Goal: Task Accomplishment & Management: Complete application form

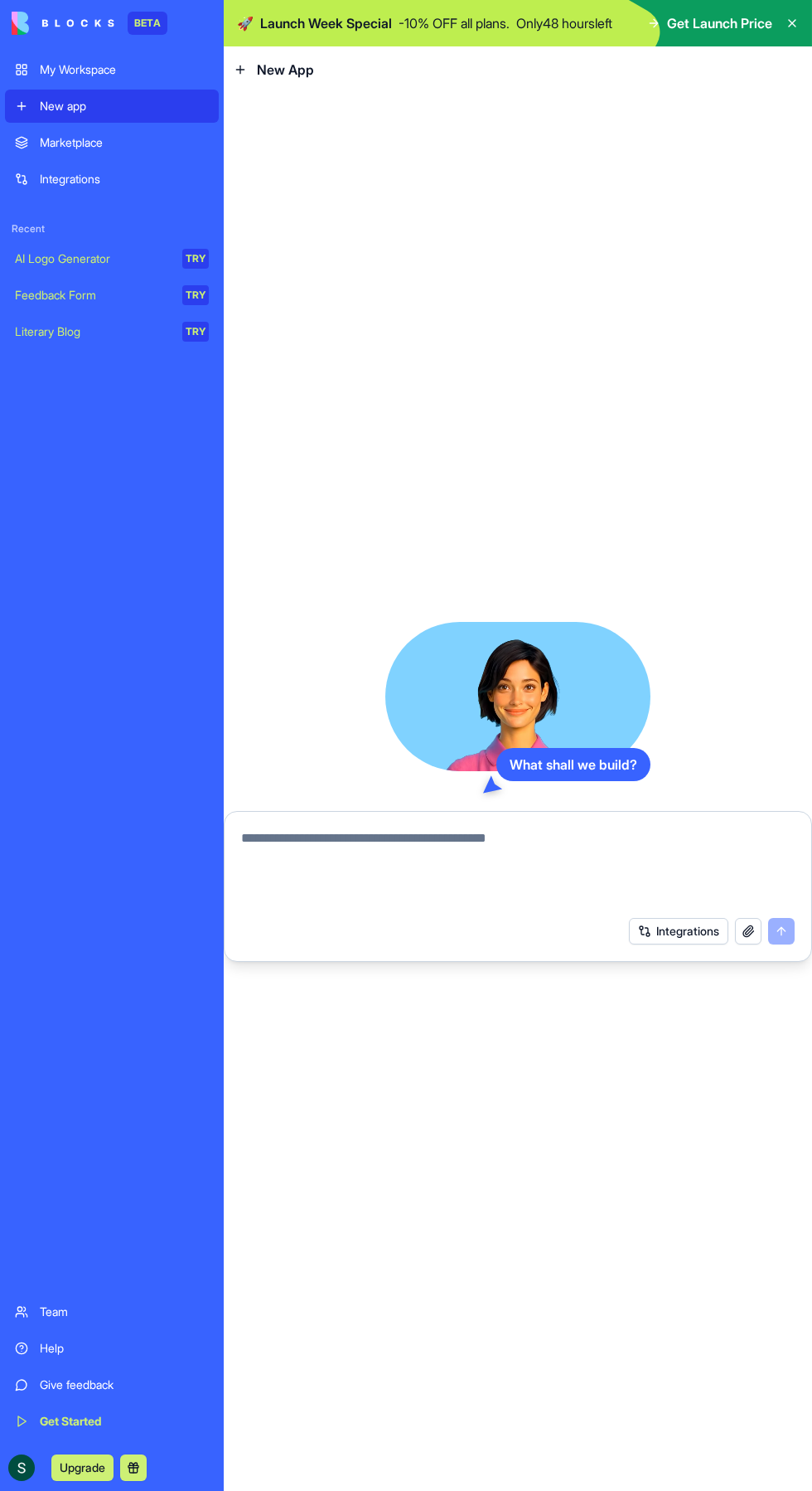
click at [48, 141] on div "Marketplace" at bounding box center [124, 143] width 169 height 17
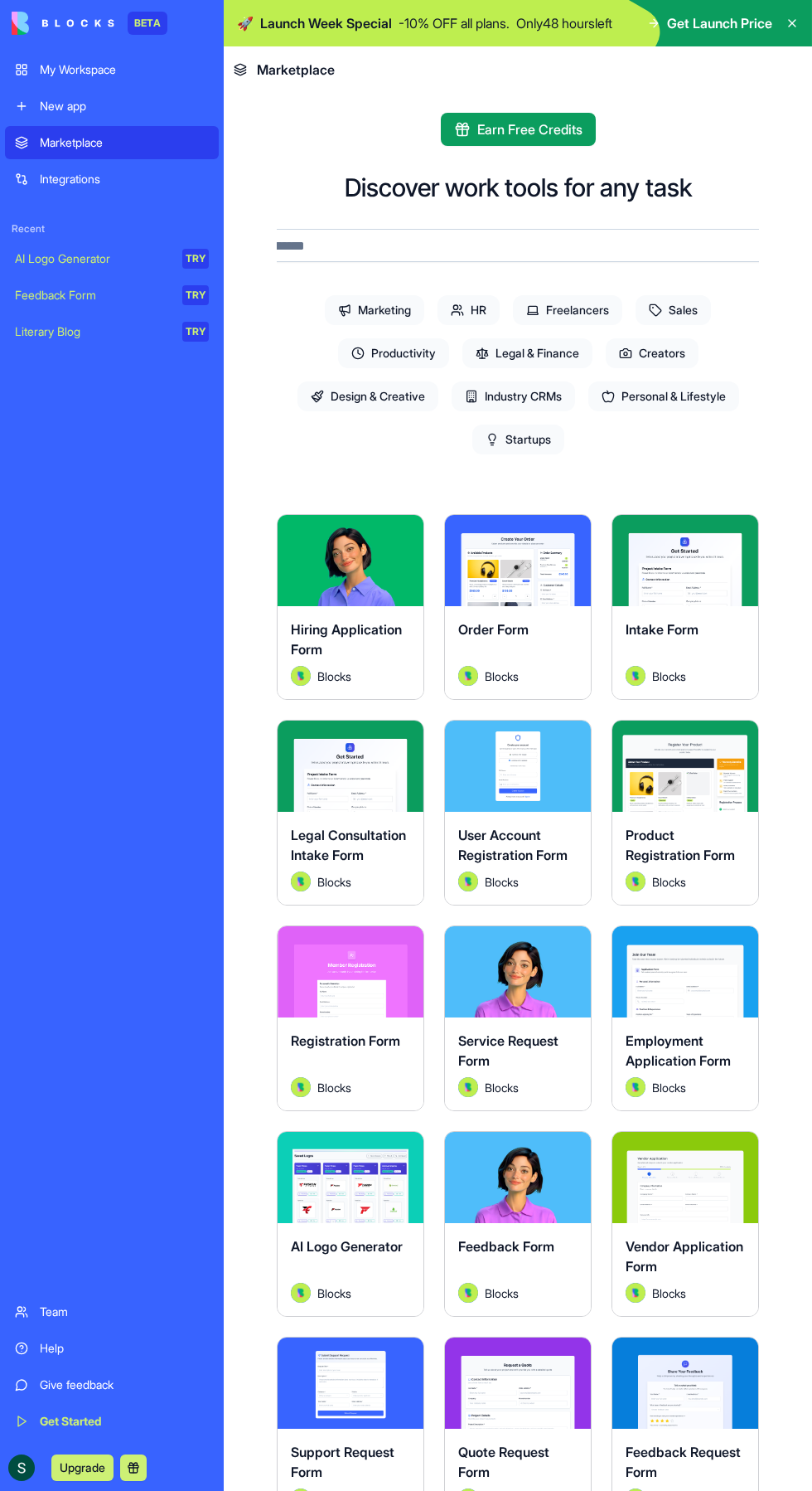
click at [397, 352] on span "Productivity" at bounding box center [393, 353] width 111 height 30
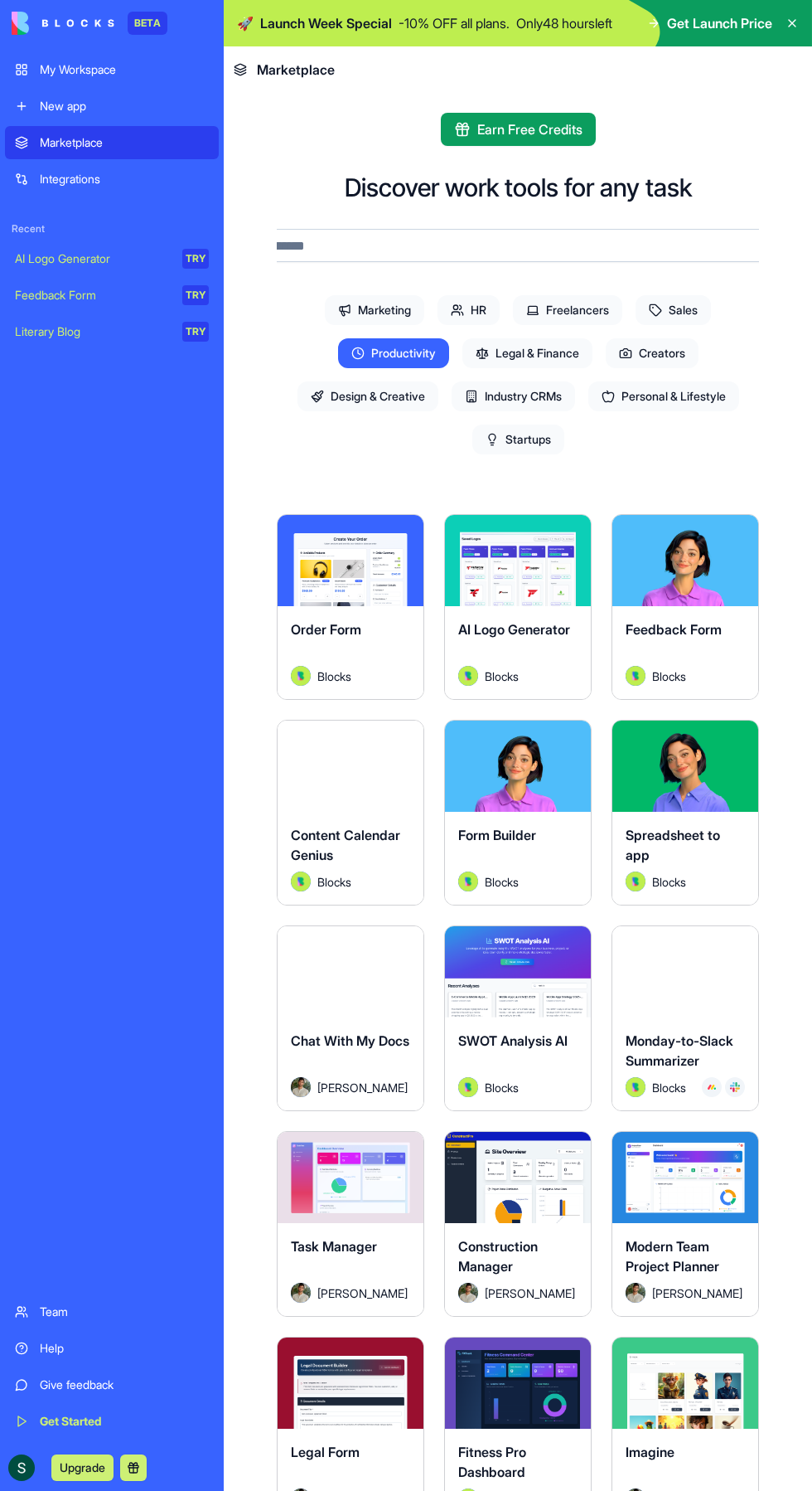
click at [550, 847] on div "Form Builder" at bounding box center [517, 847] width 120 height 46
click at [547, 771] on button "Explore" at bounding box center [517, 766] width 120 height 33
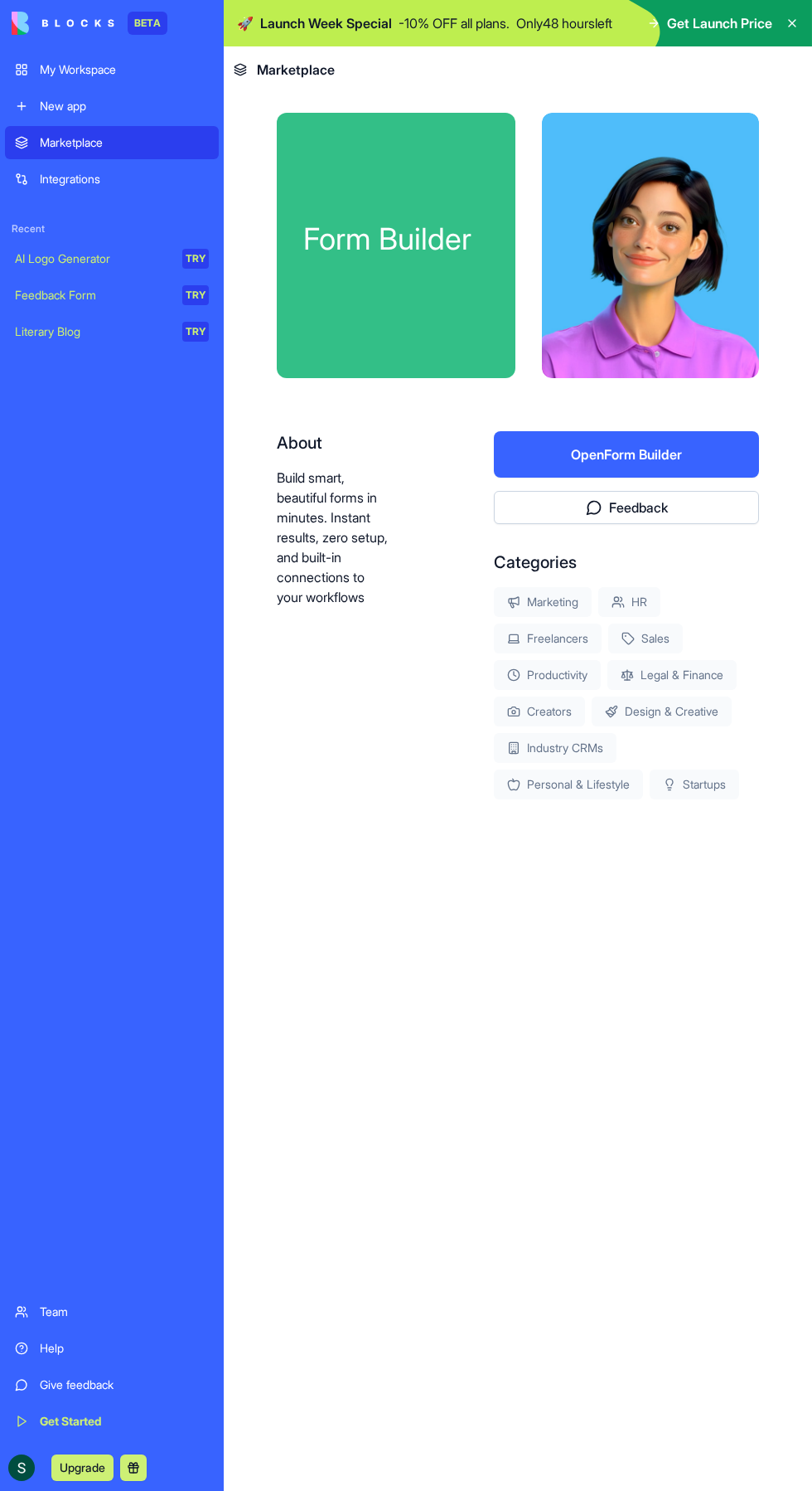
click at [689, 454] on button "Open Form Builder" at bounding box center [626, 454] width 265 height 46
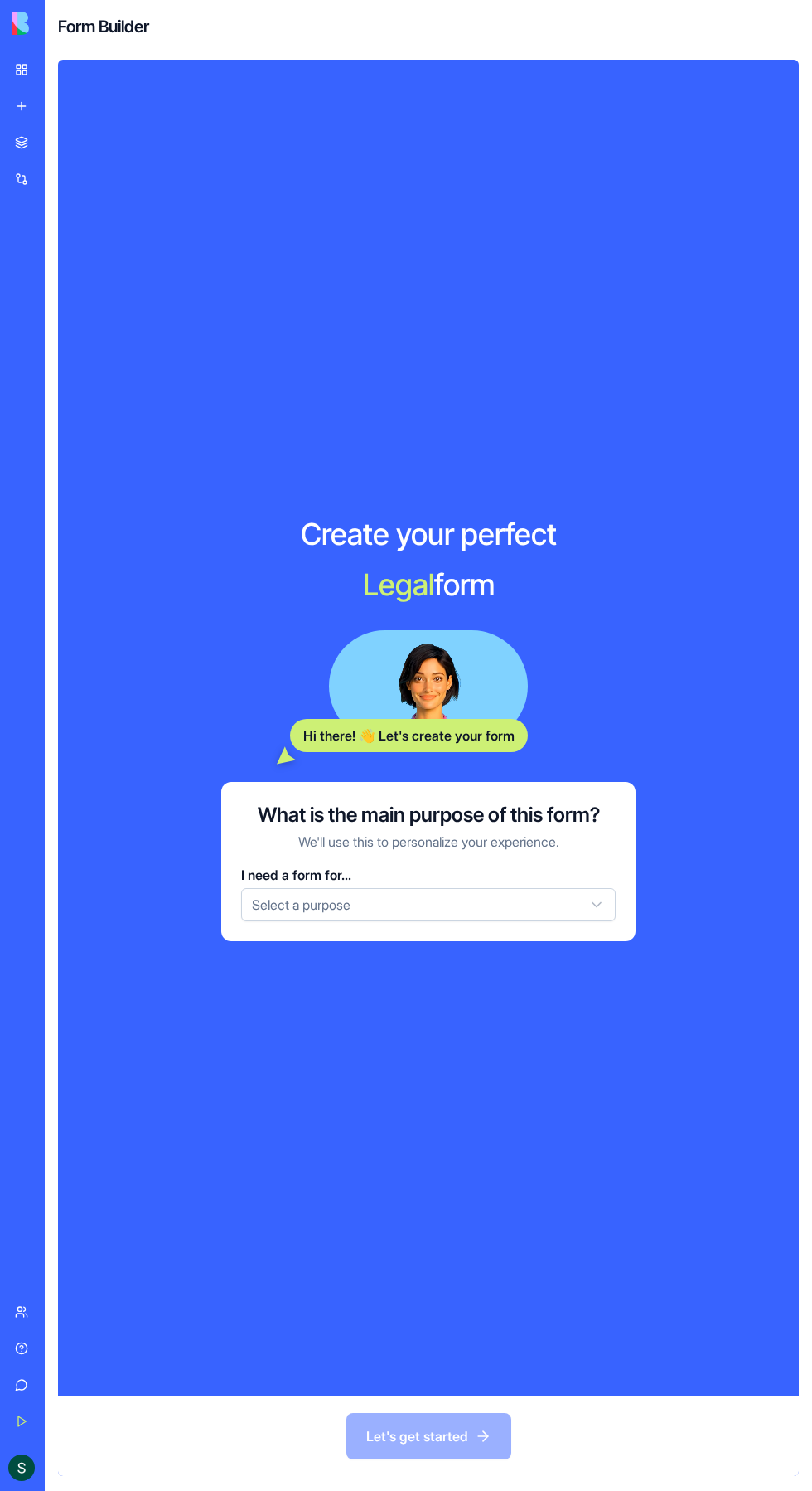
click at [531, 921] on button "Select a purpose" at bounding box center [428, 904] width 375 height 33
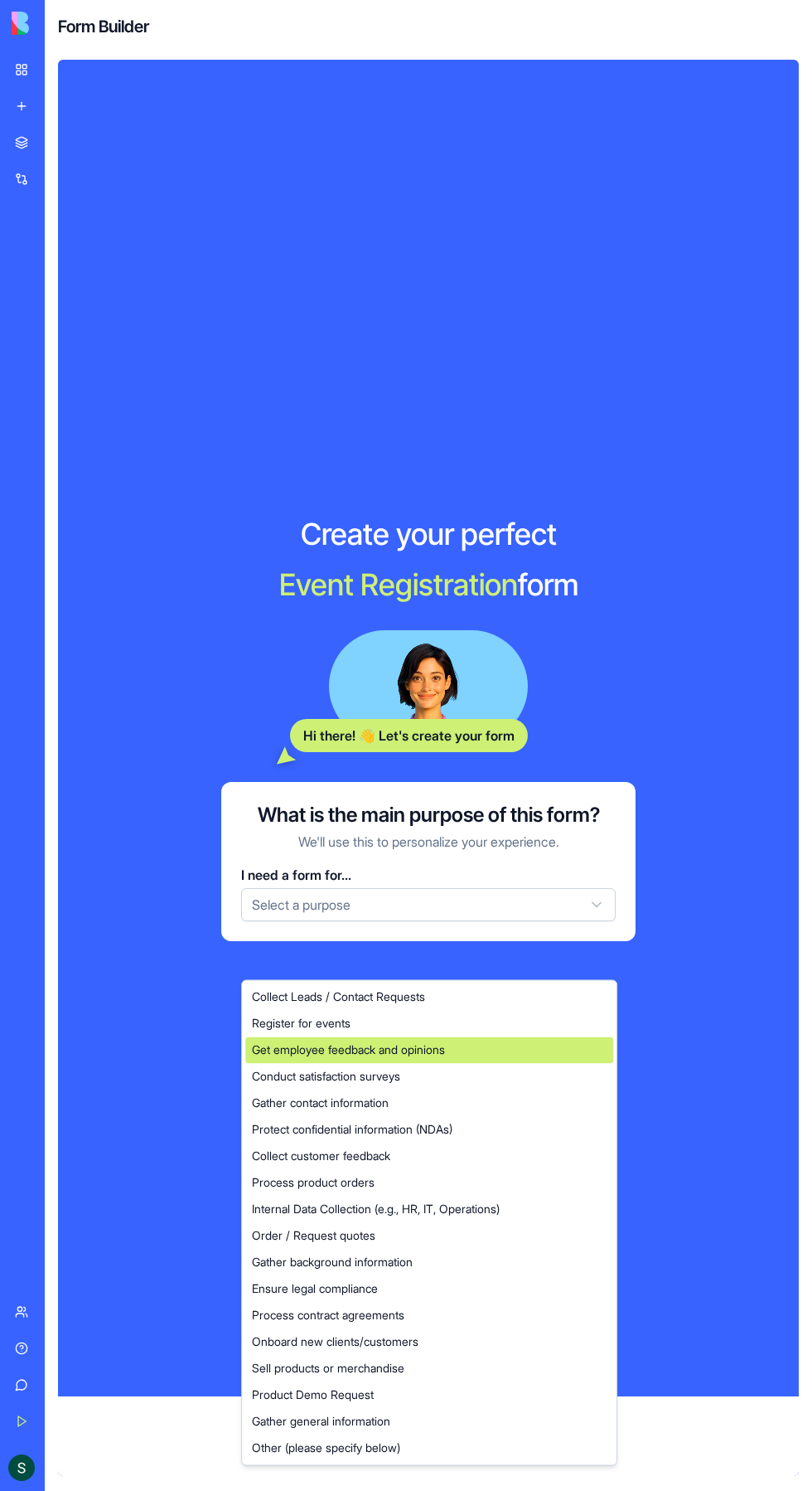
click at [311, 1049] on span "Get employee feedback and opinions" at bounding box center [348, 1049] width 193 height 17
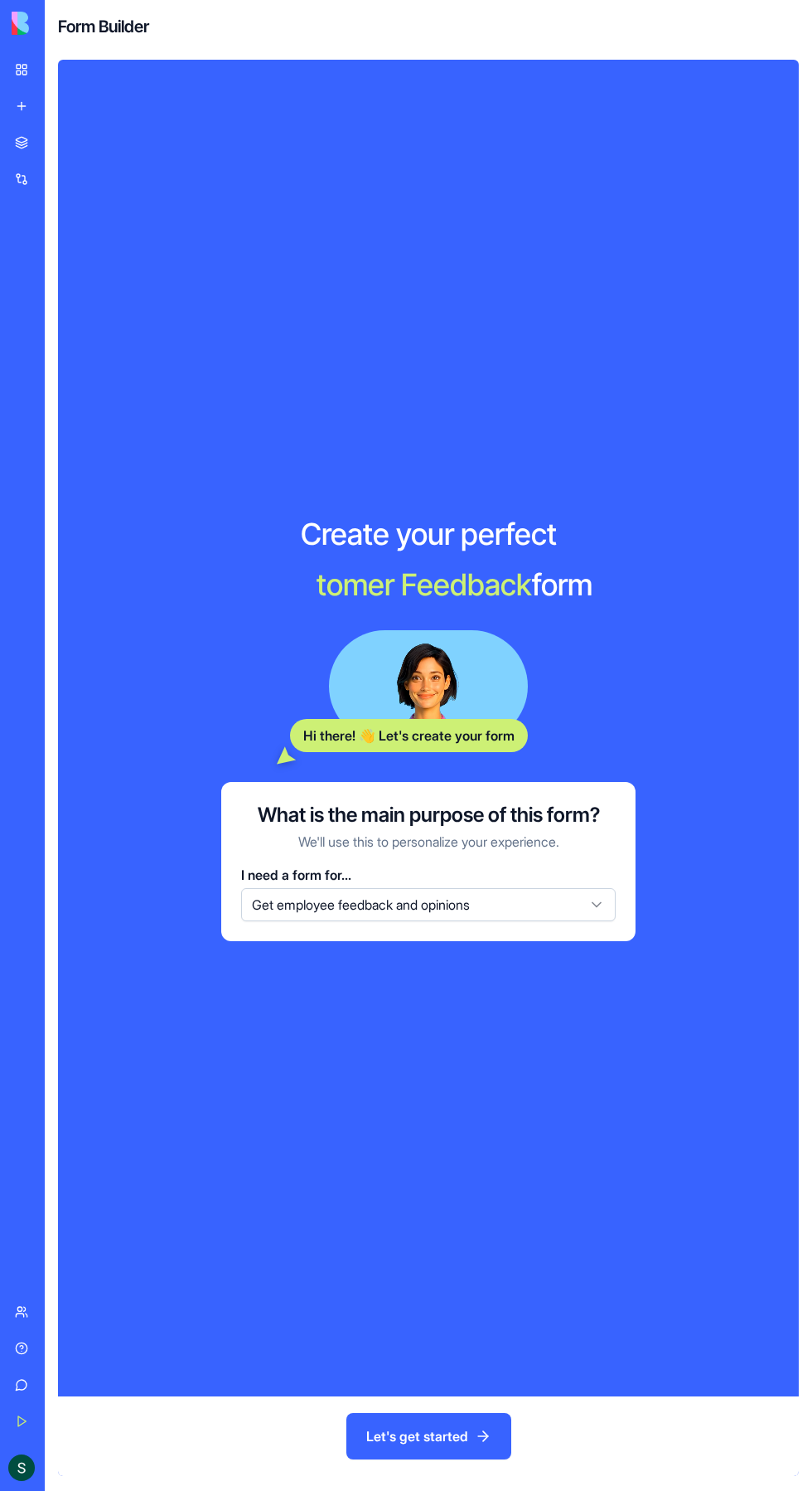
click at [520, 921] on button "Get employee feedback and opinions" at bounding box center [428, 904] width 375 height 33
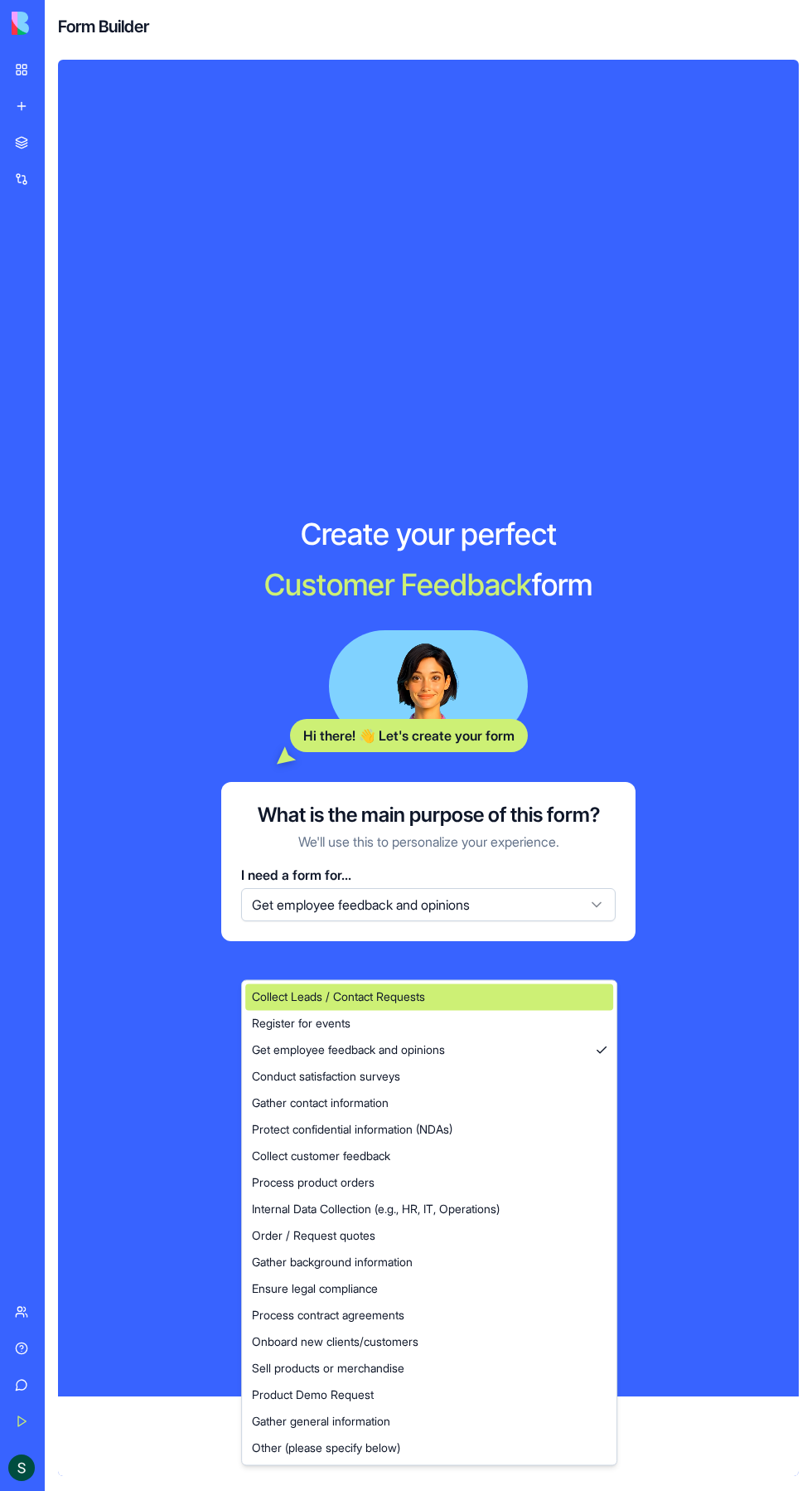
click at [344, 997] on span "Collect Leads / Contact Requests" at bounding box center [338, 996] width 173 height 17
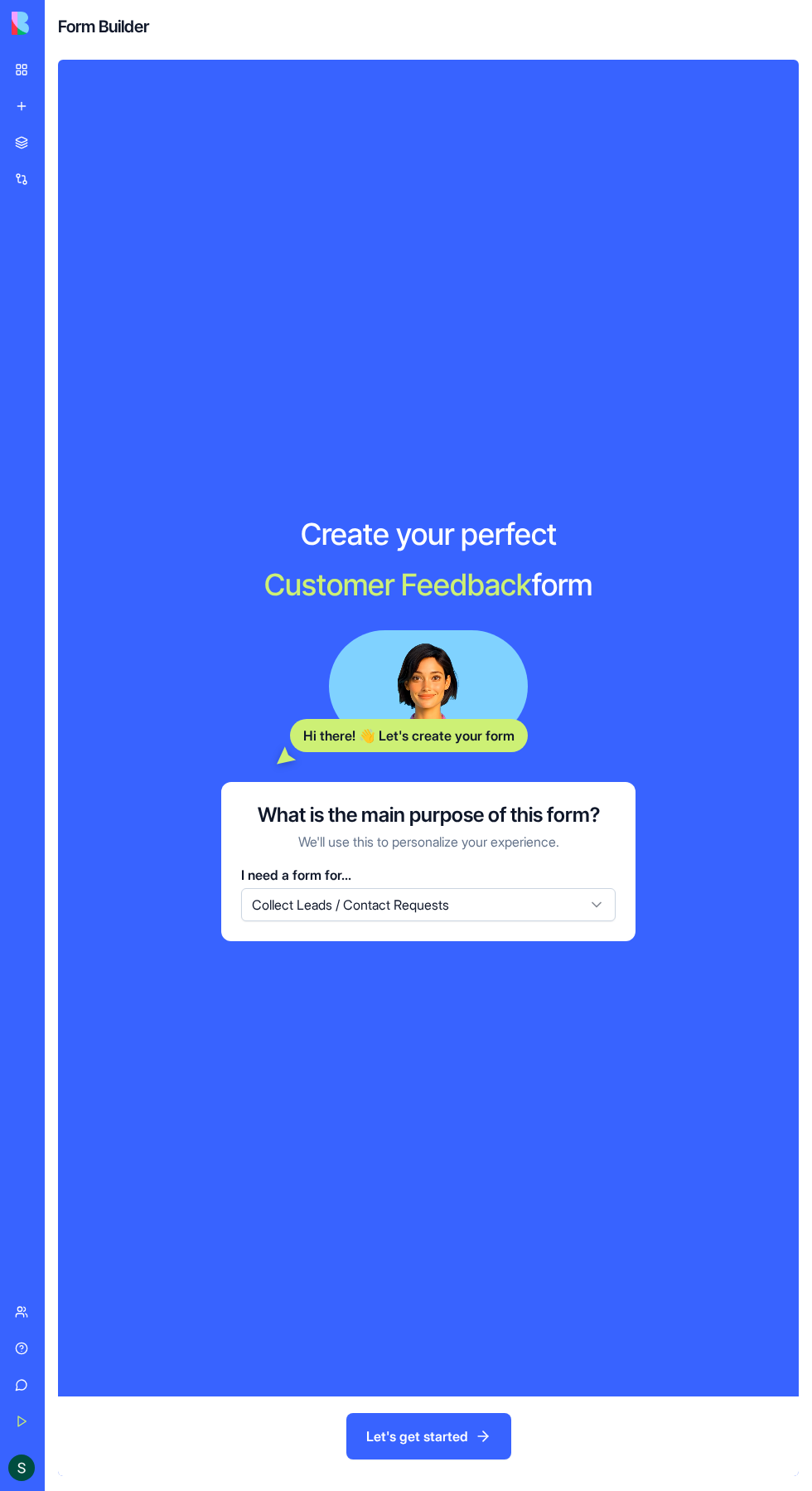
click at [486, 921] on button "Collect Leads / Contact Requests" at bounding box center [428, 904] width 375 height 33
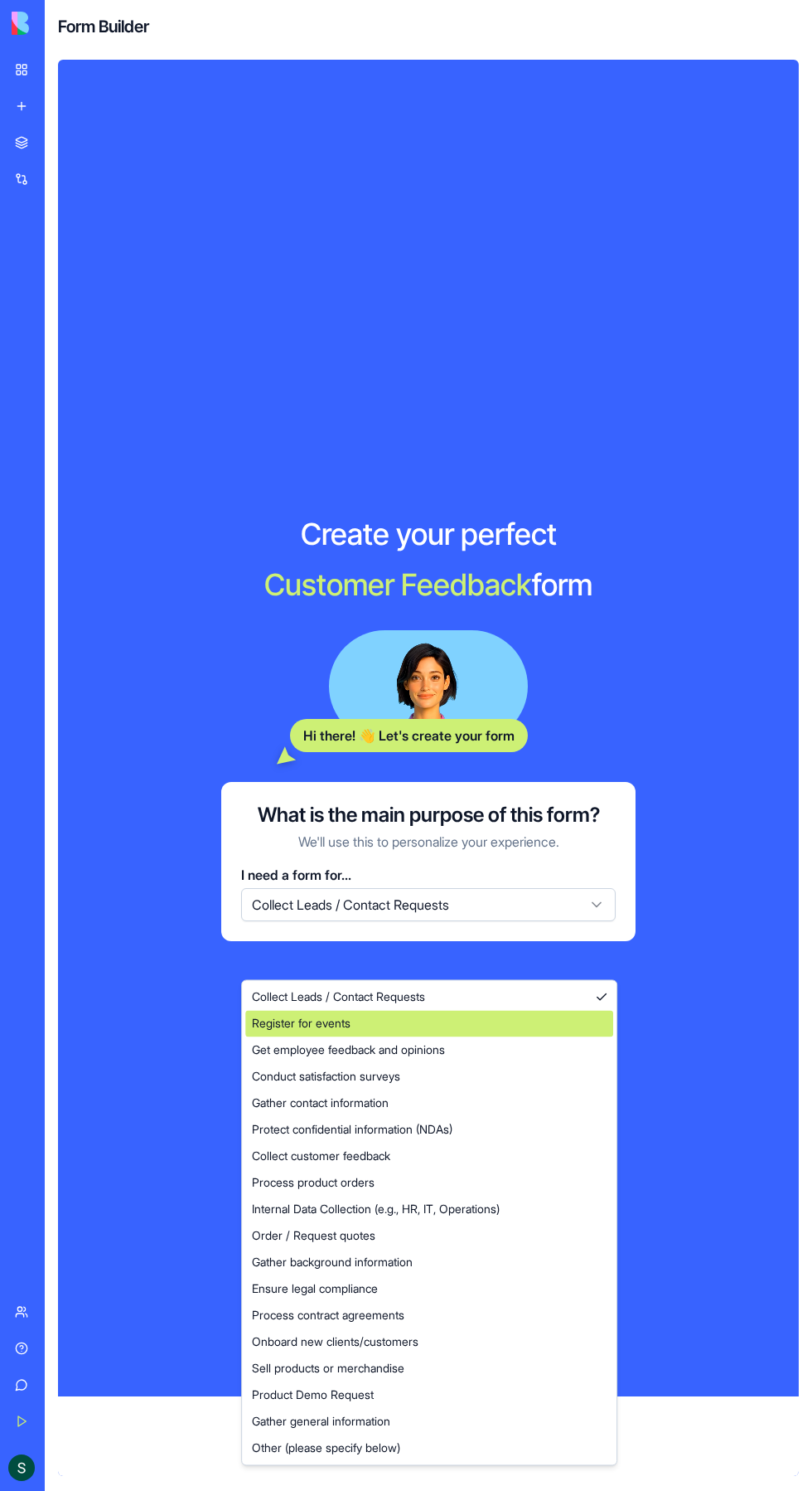
click at [328, 1023] on span "Register for events" at bounding box center [301, 1022] width 99 height 17
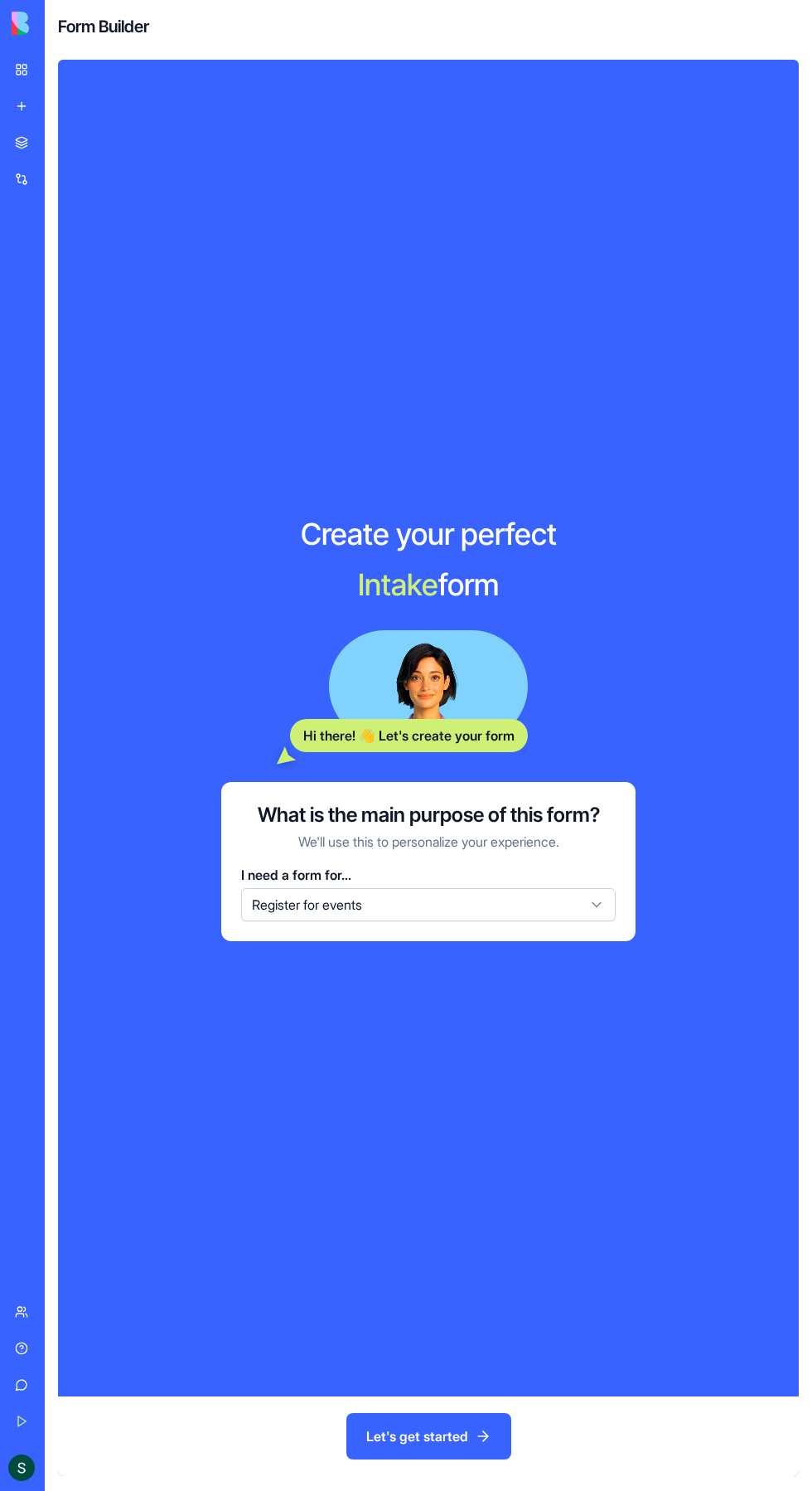
scroll to position [95, 0]
click at [478, 1441] on button "Let's get started" at bounding box center [428, 1436] width 165 height 46
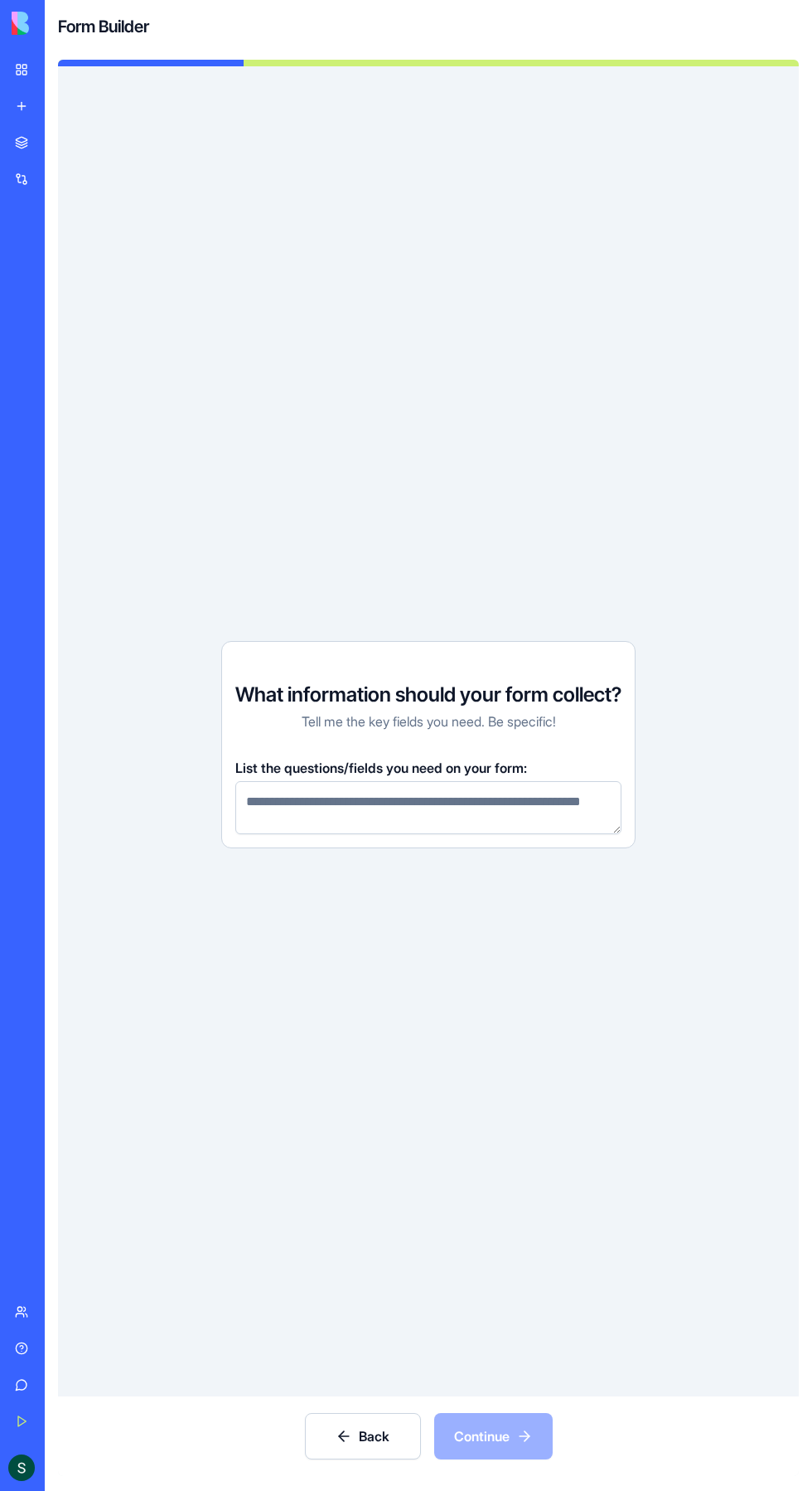
click at [535, 781] on textarea at bounding box center [428, 807] width 386 height 53
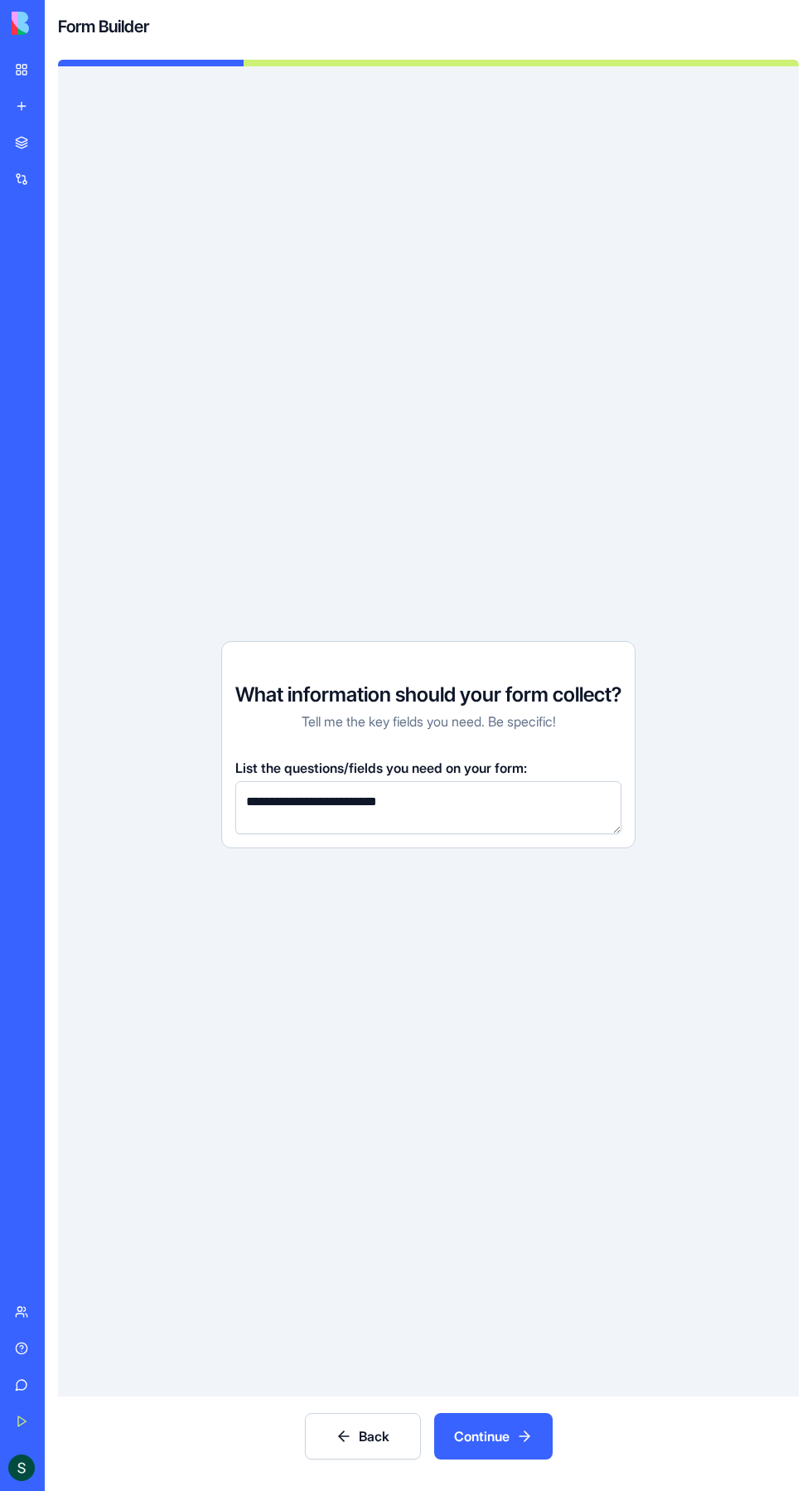
type textarea "**********"
click at [519, 1457] on button "Continue" at bounding box center [494, 1436] width 119 height 46
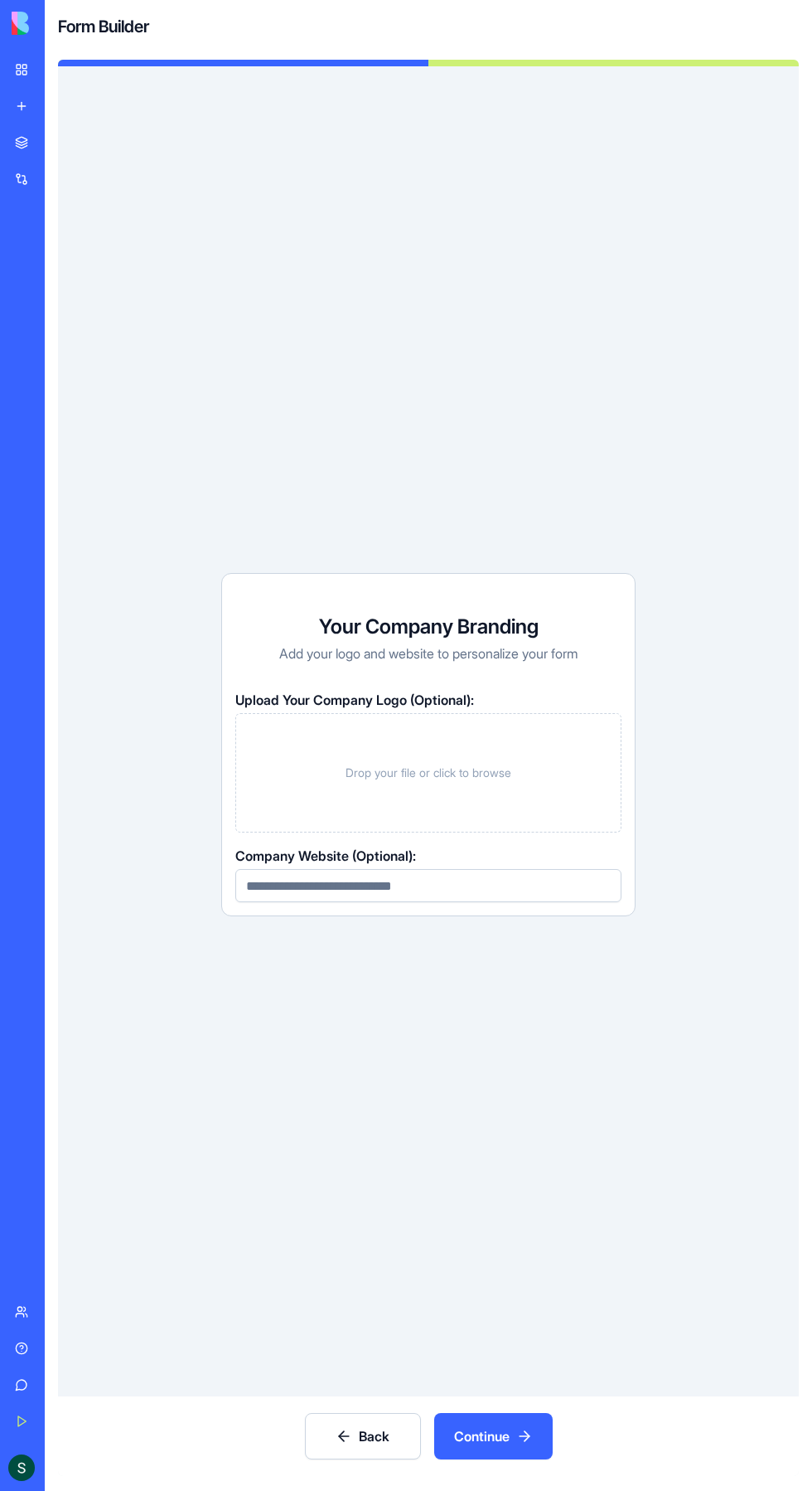
click at [505, 1456] on button "Continue" at bounding box center [494, 1436] width 119 height 46
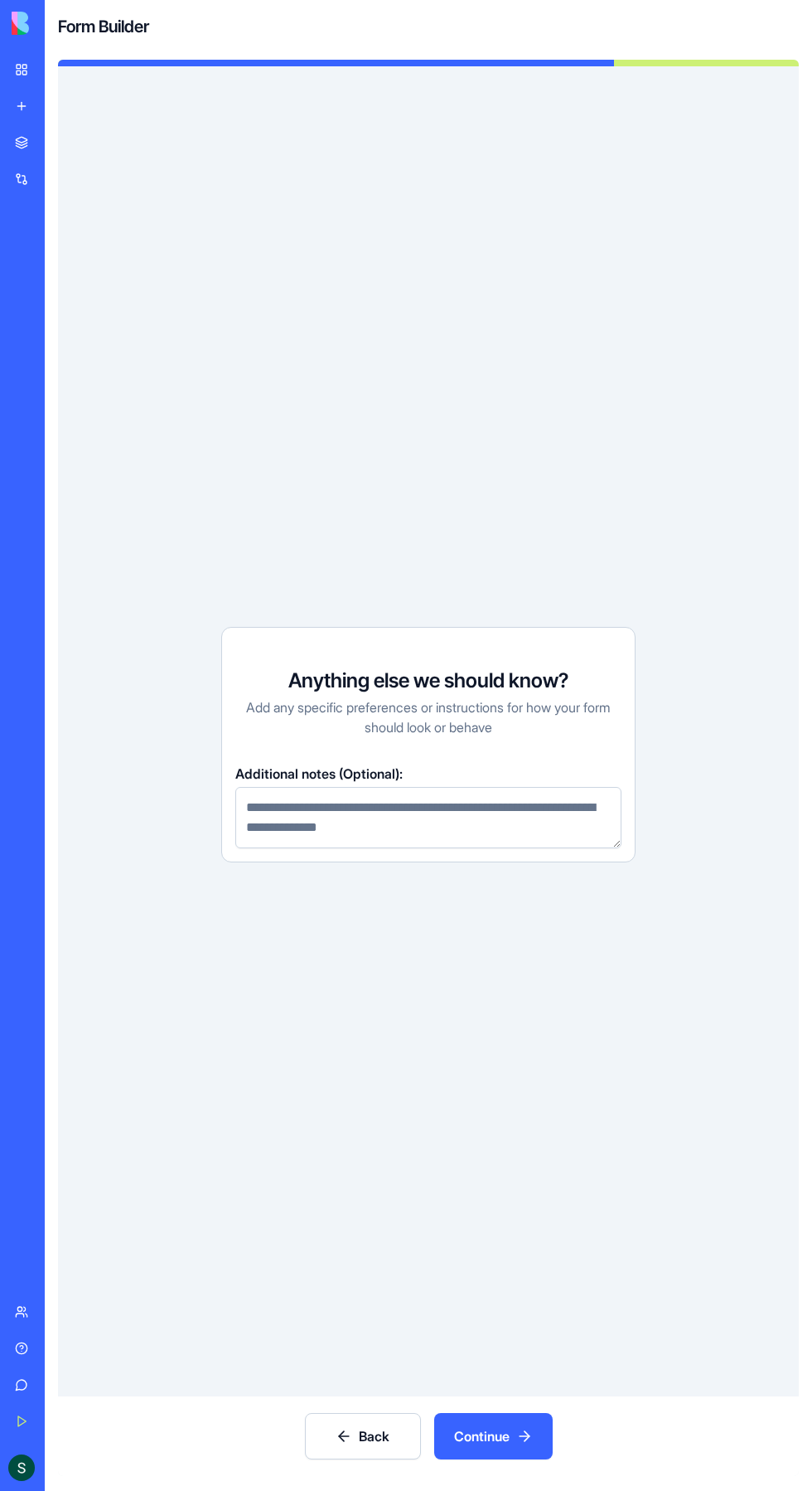
click at [531, 1440] on button "Continue" at bounding box center [494, 1436] width 119 height 46
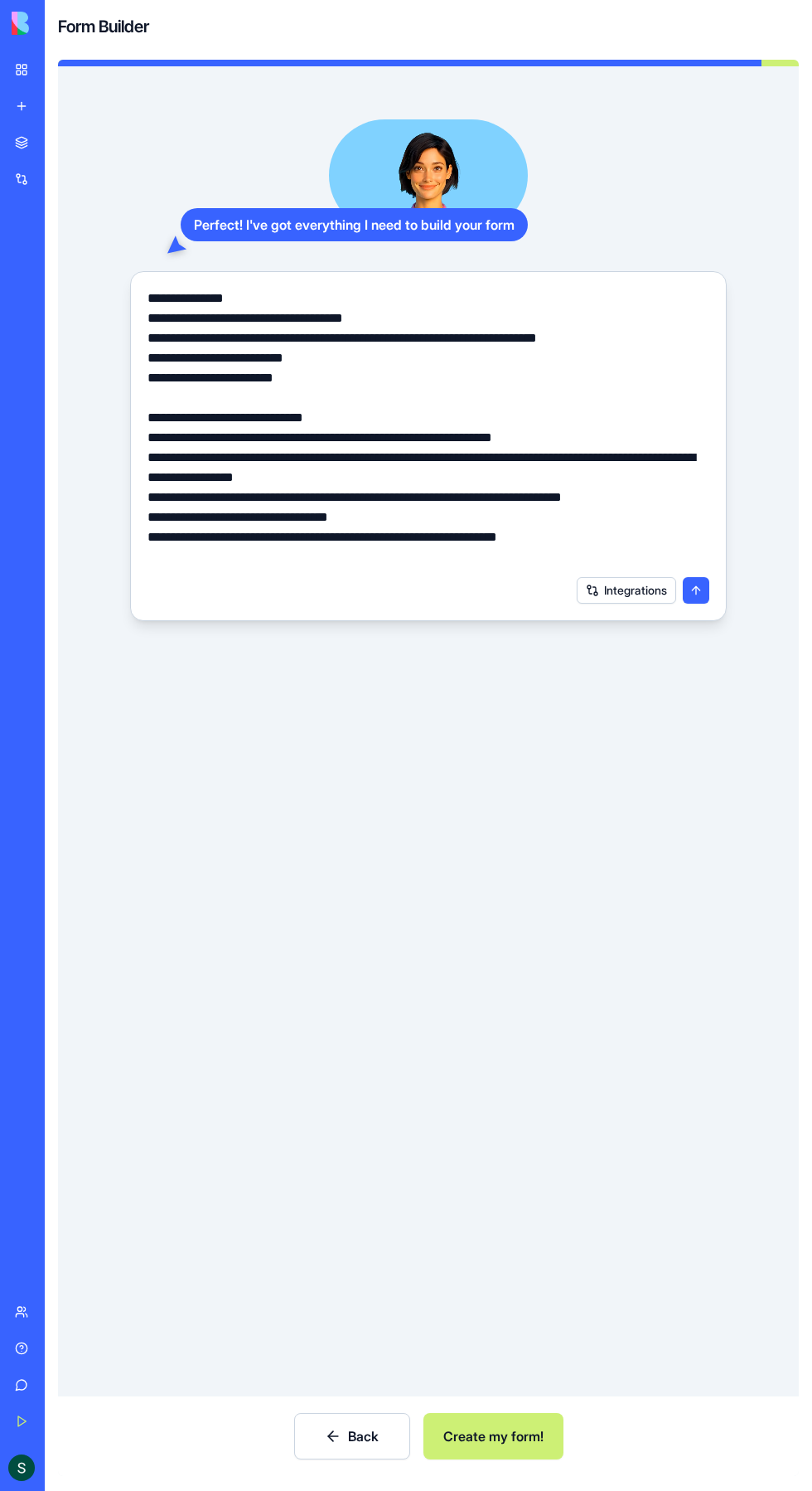
click at [704, 577] on button "submit" at bounding box center [696, 590] width 26 height 26
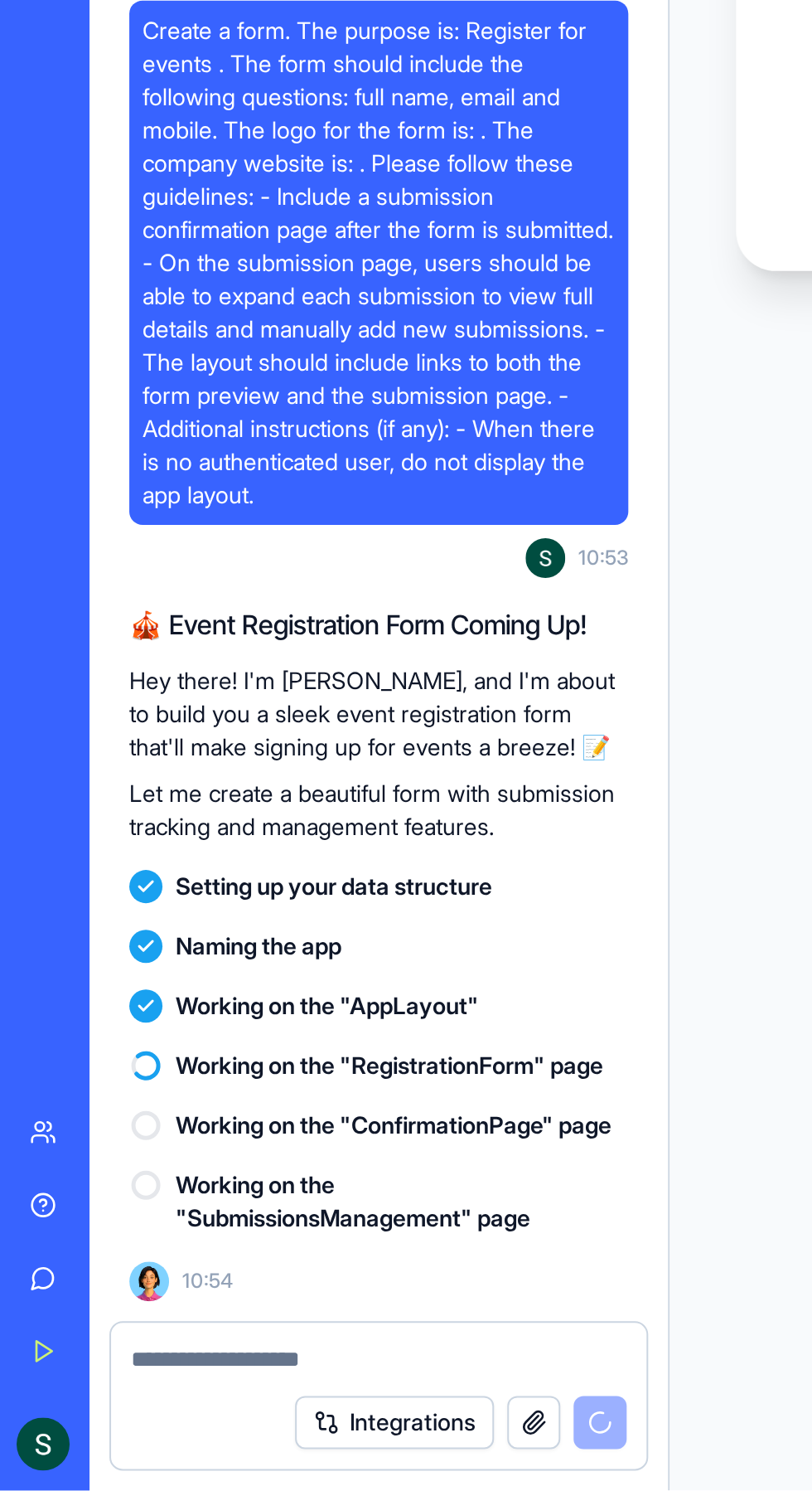
click at [269, 1459] on button "button" at bounding box center [267, 1457] width 26 height 26
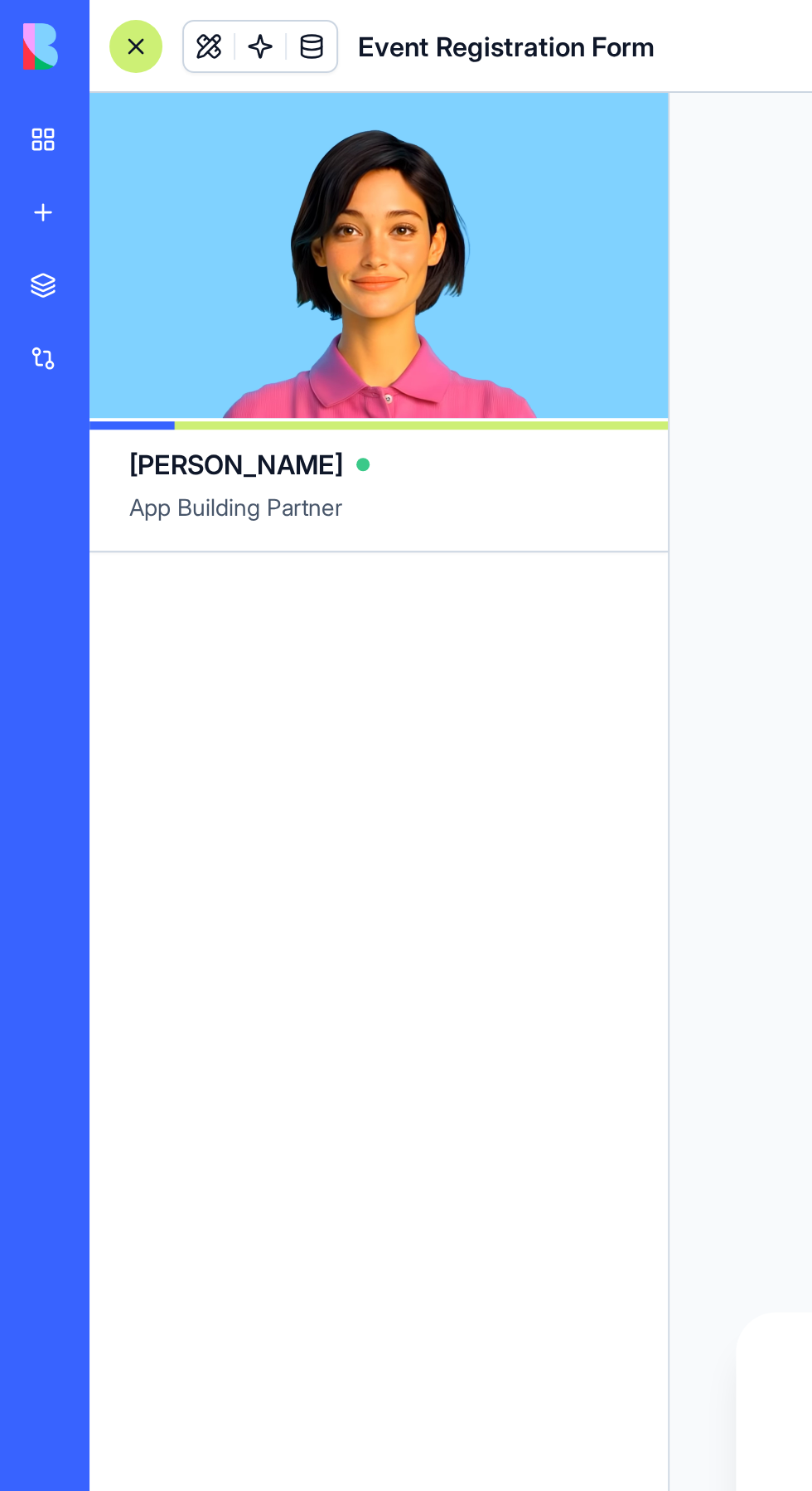
click at [153, 3] on span at bounding box center [156, 23] width 46 height 46
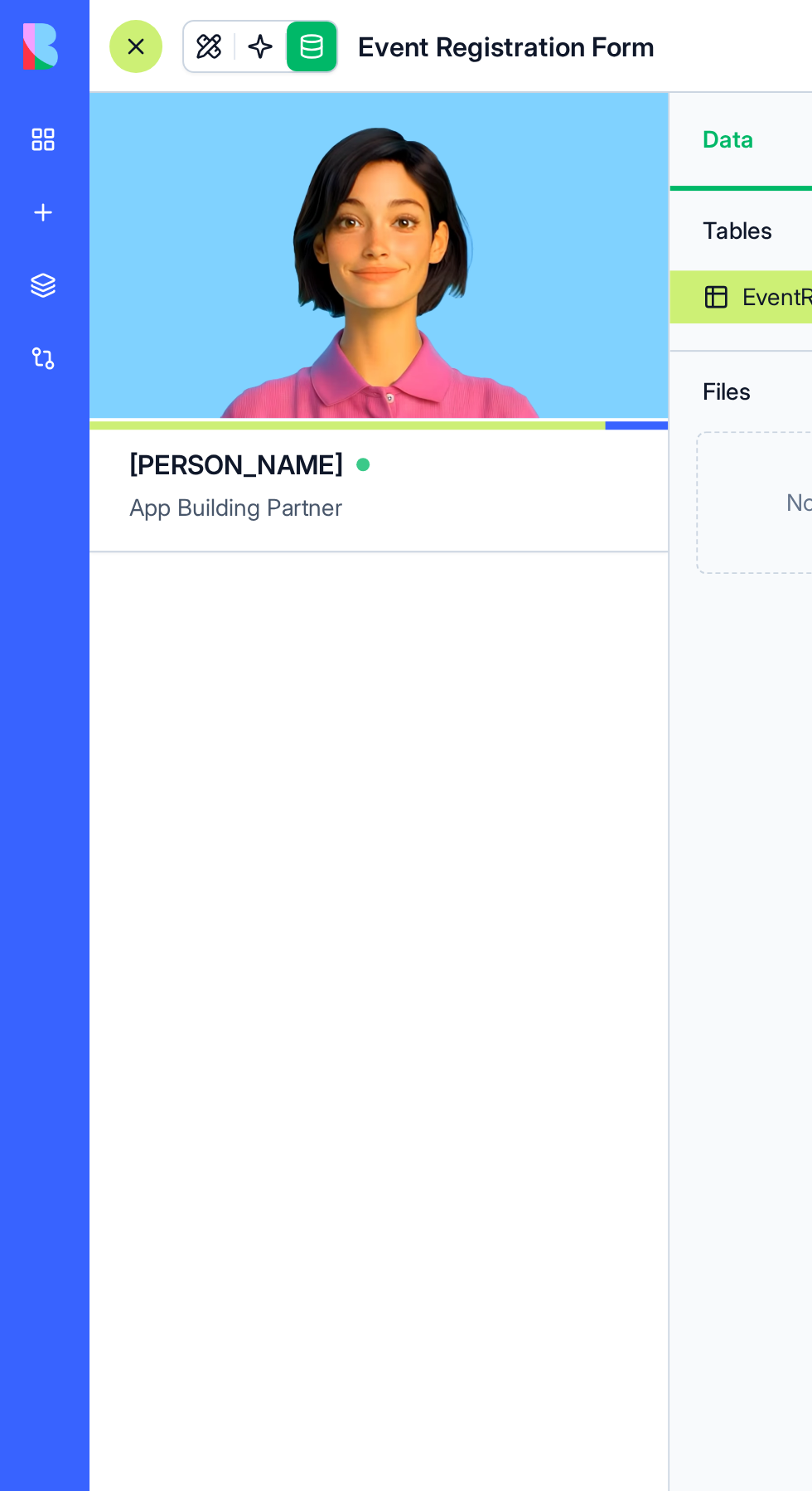
click at [100, 18] on link at bounding box center [104, 23] width 24 height 24
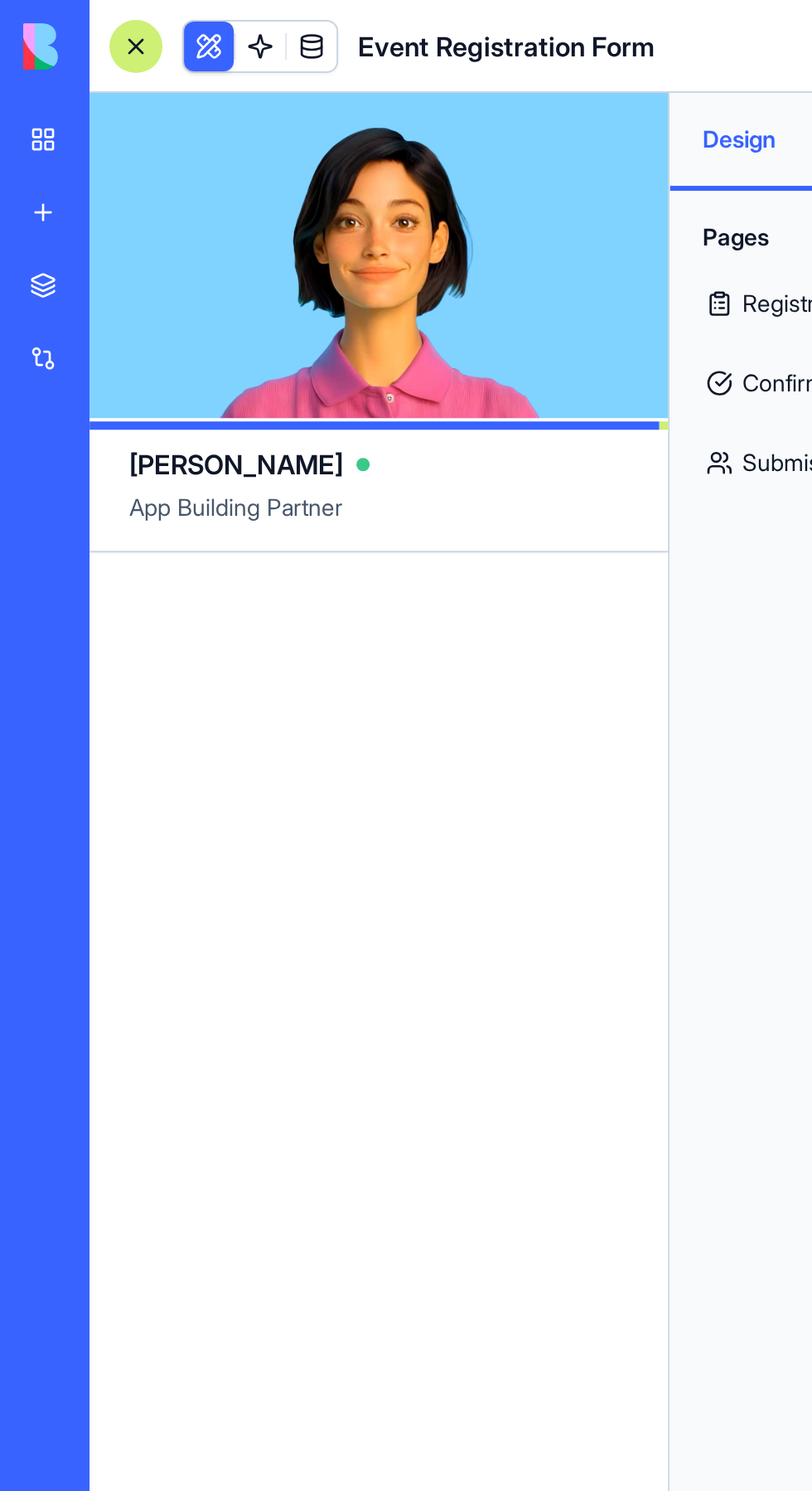
click at [134, 22] on span at bounding box center [129, 23] width 46 height 46
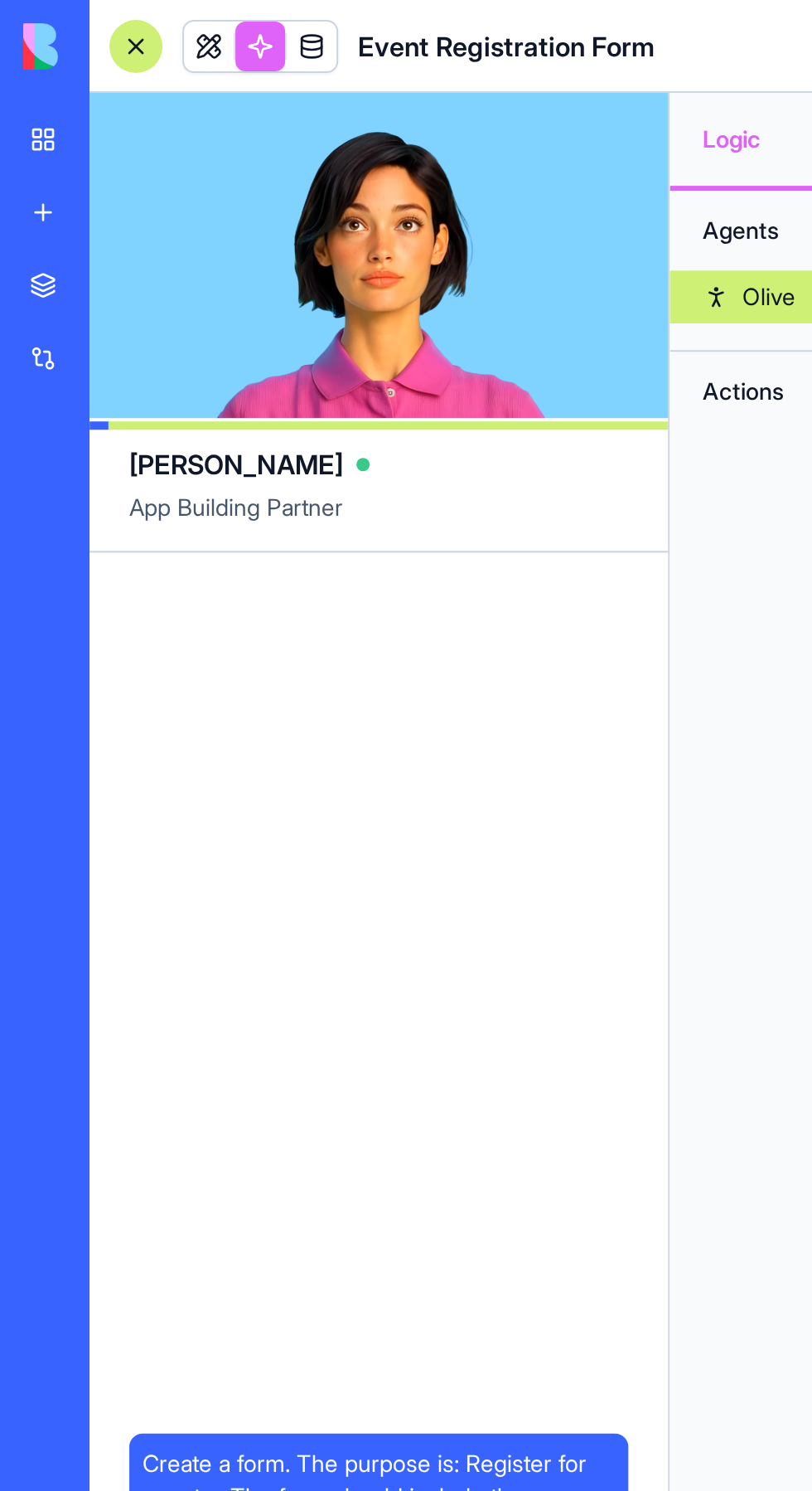
click at [108, 24] on span at bounding box center [104, 23] width 46 height 46
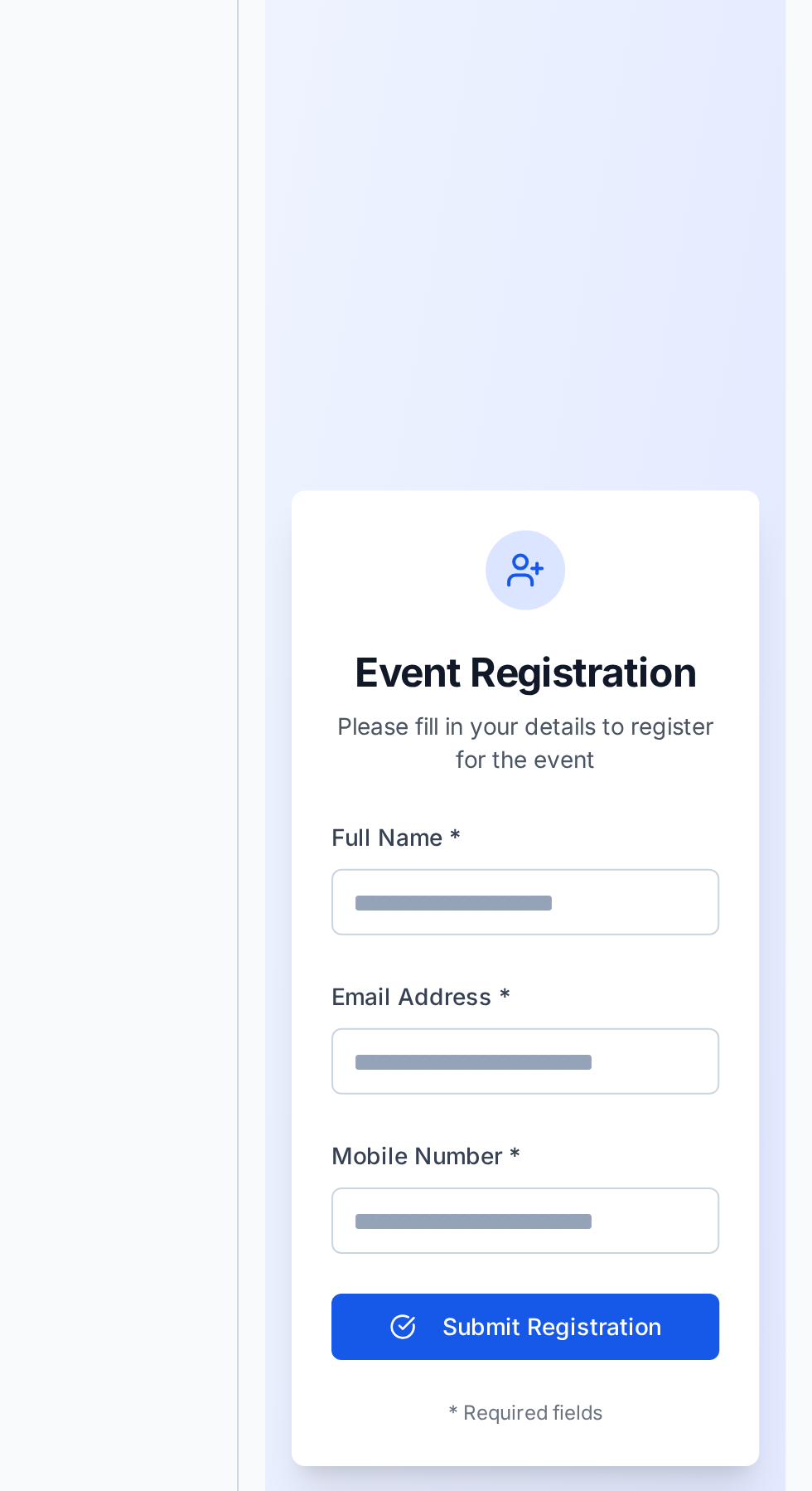
click at [433, 150] on input "Full Name *" at bounding box center [382, 144] width 194 height 33
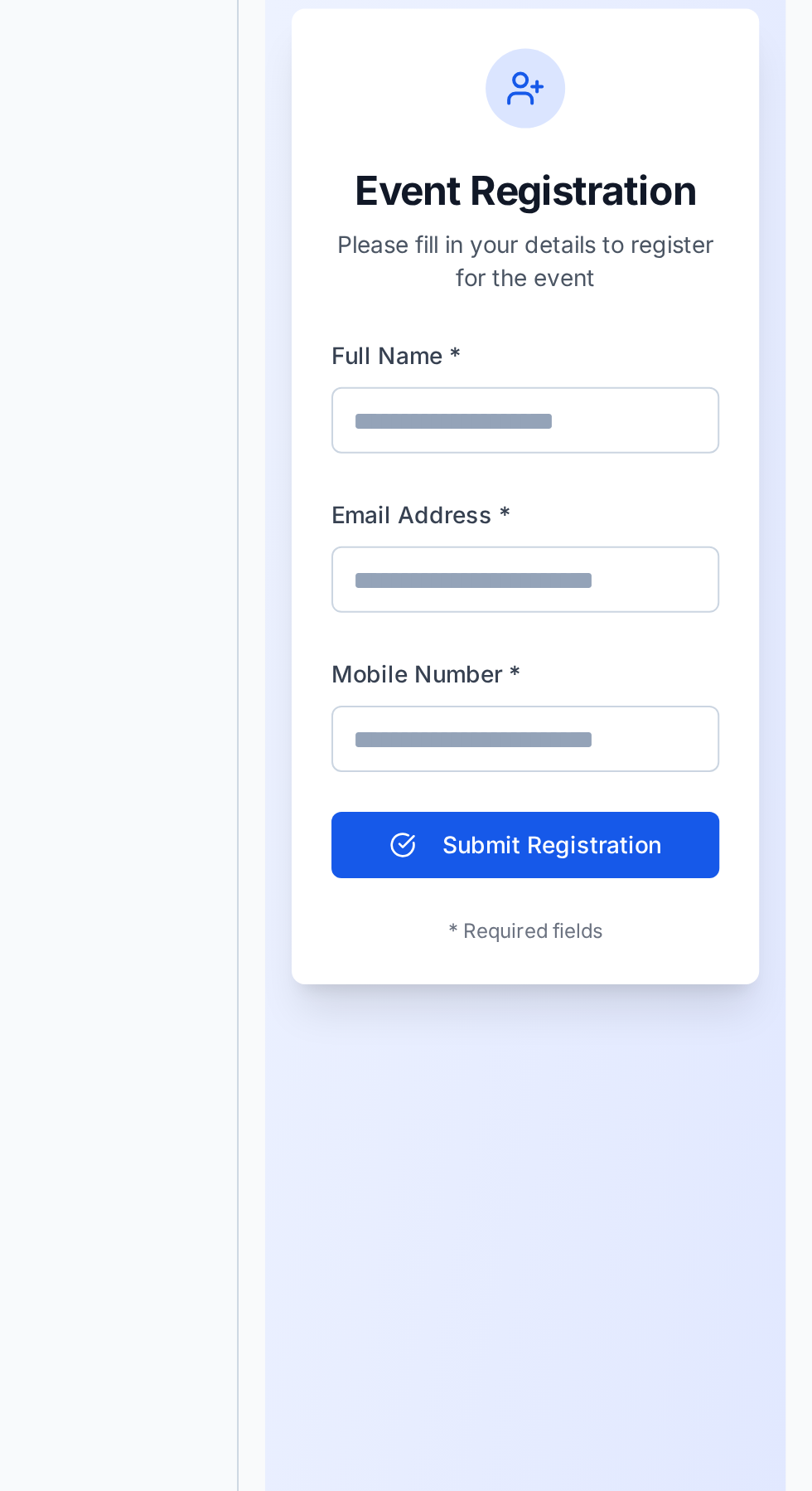
type input "**********"
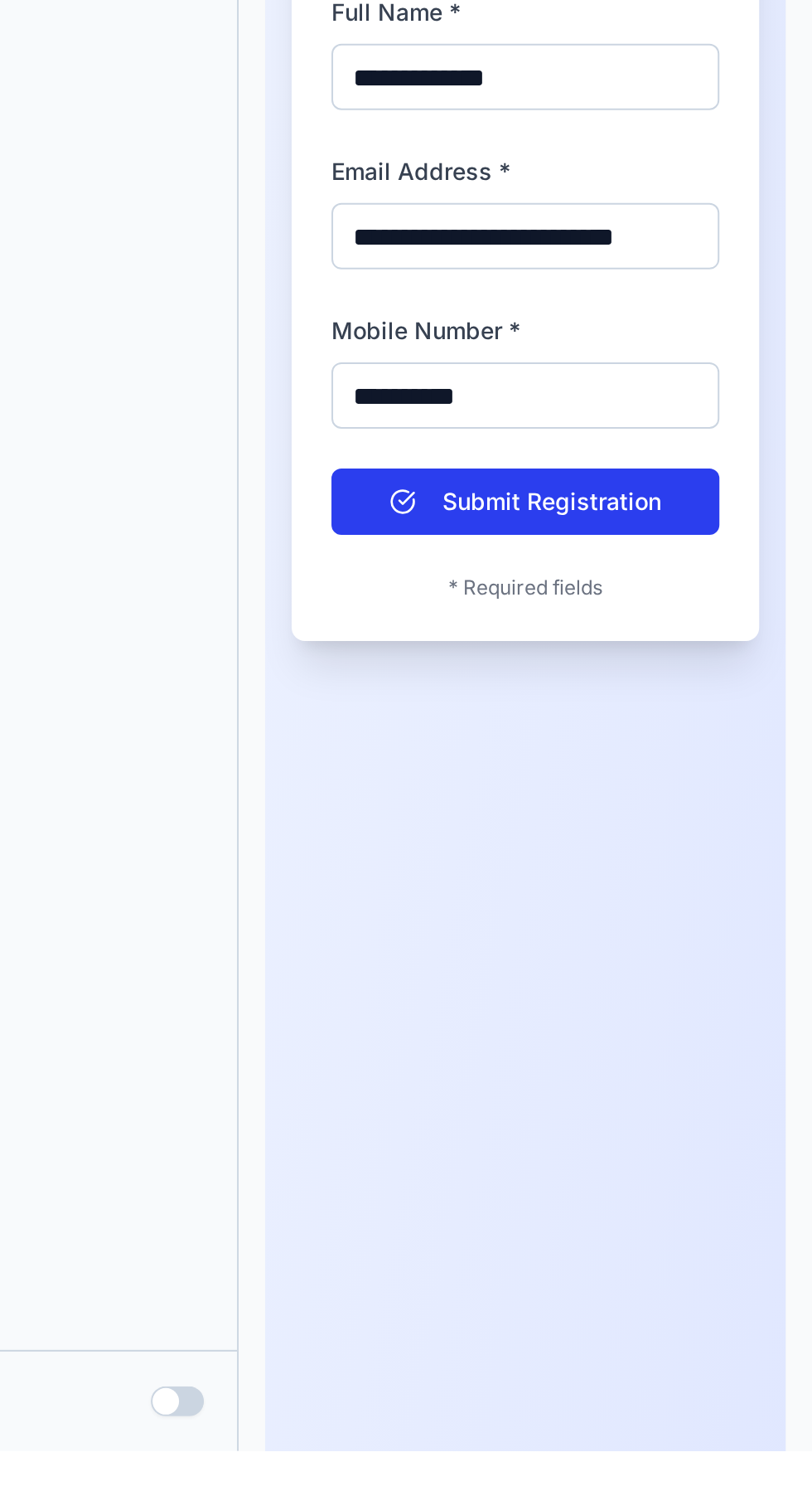
type input "**********"
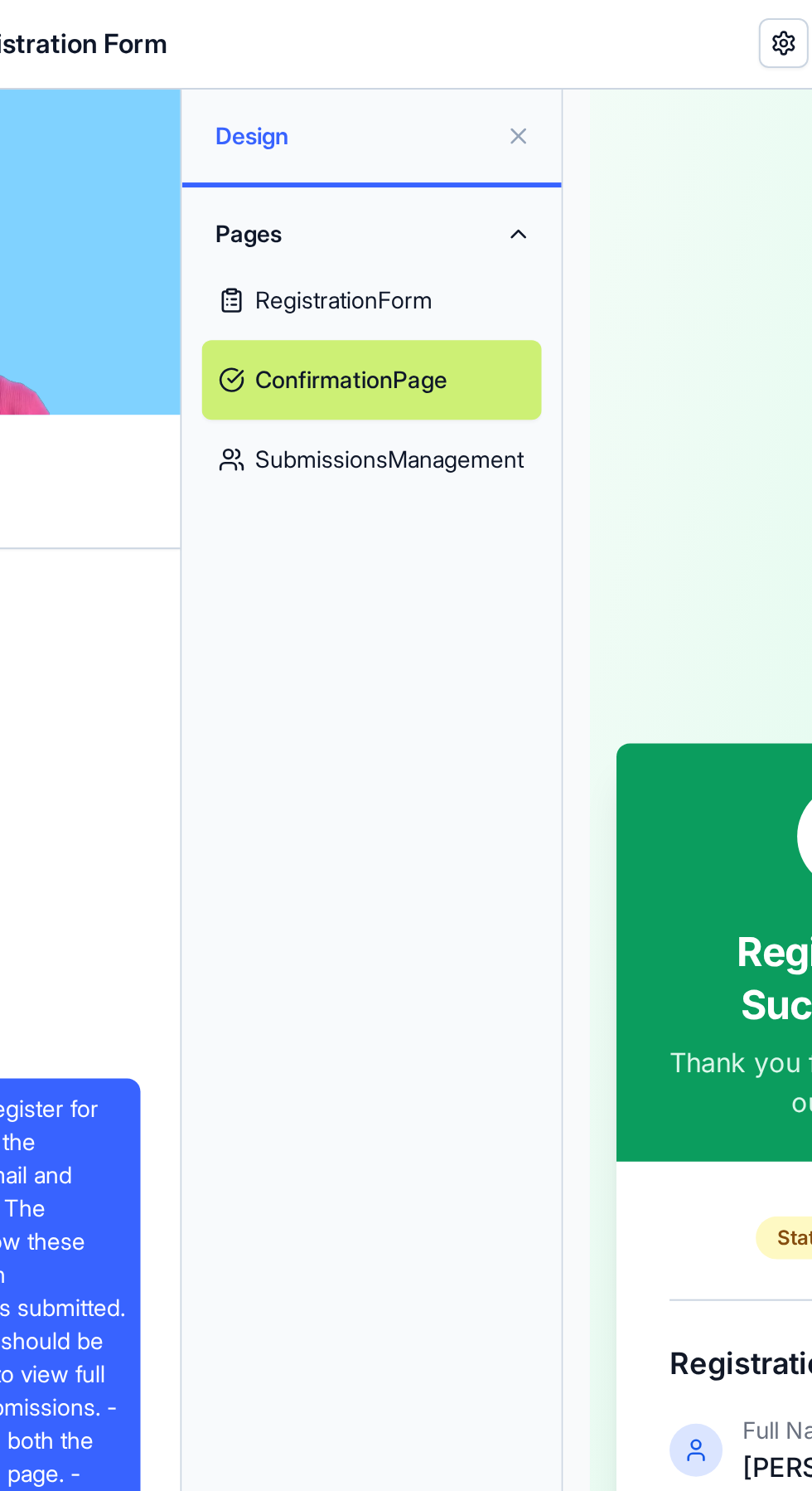
click at [379, 233] on link "SubmissionsManagement" at bounding box center [429, 232] width 170 height 40
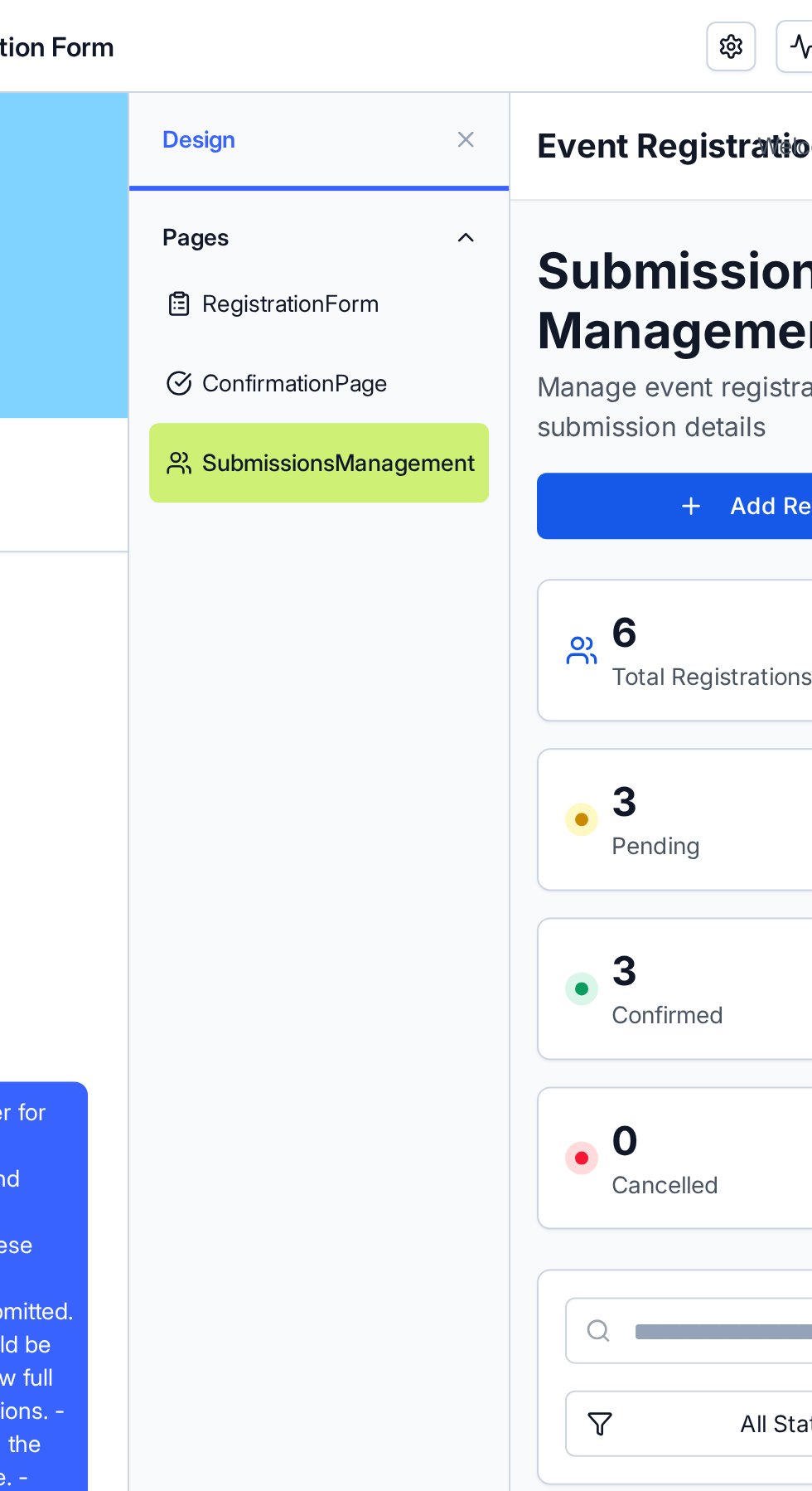
click at [404, 185] on link "ConfirmationPage" at bounding box center [429, 192] width 170 height 40
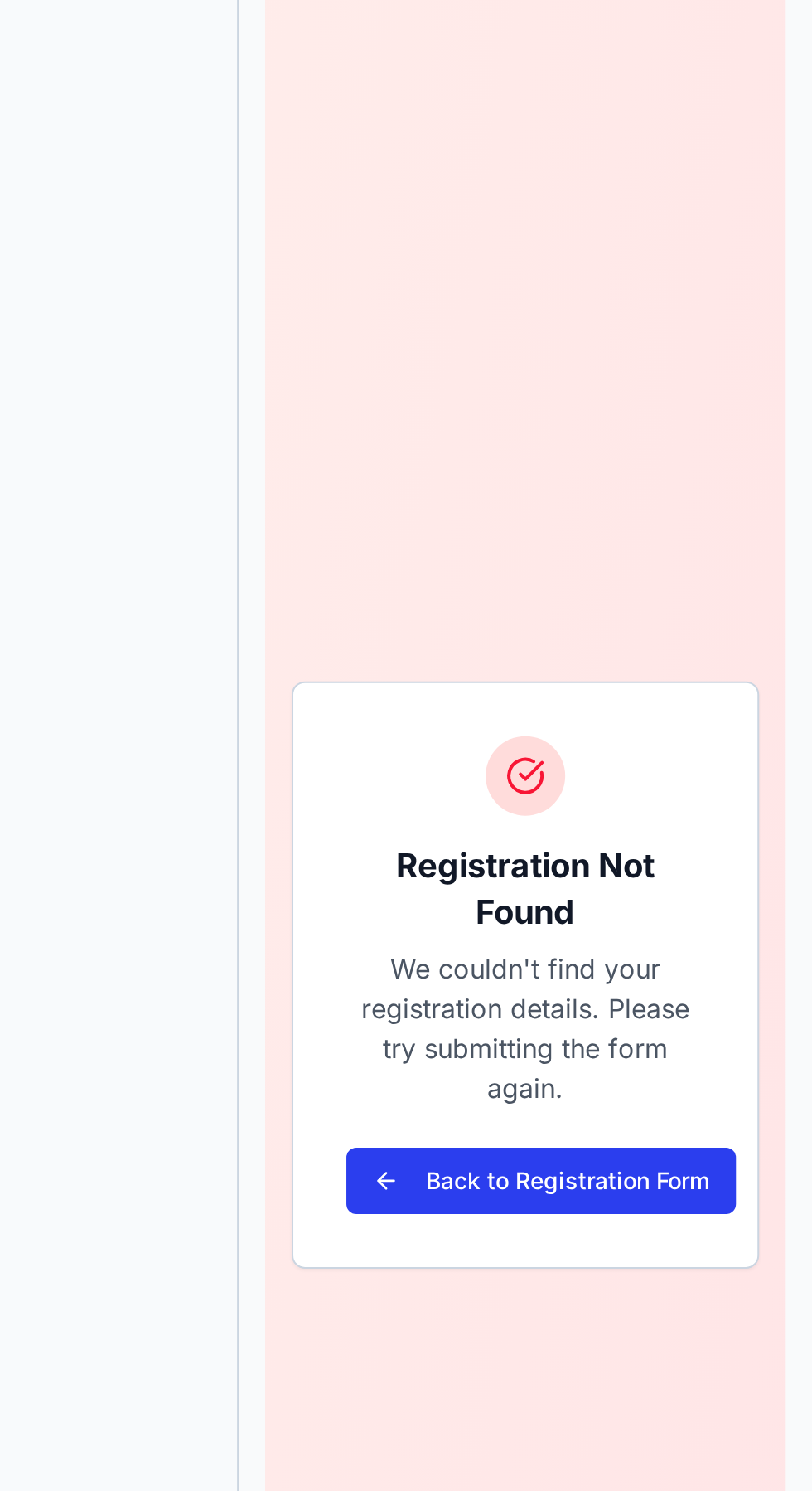
click at [309, 366] on button "Back to Registration Form" at bounding box center [390, 362] width 195 height 33
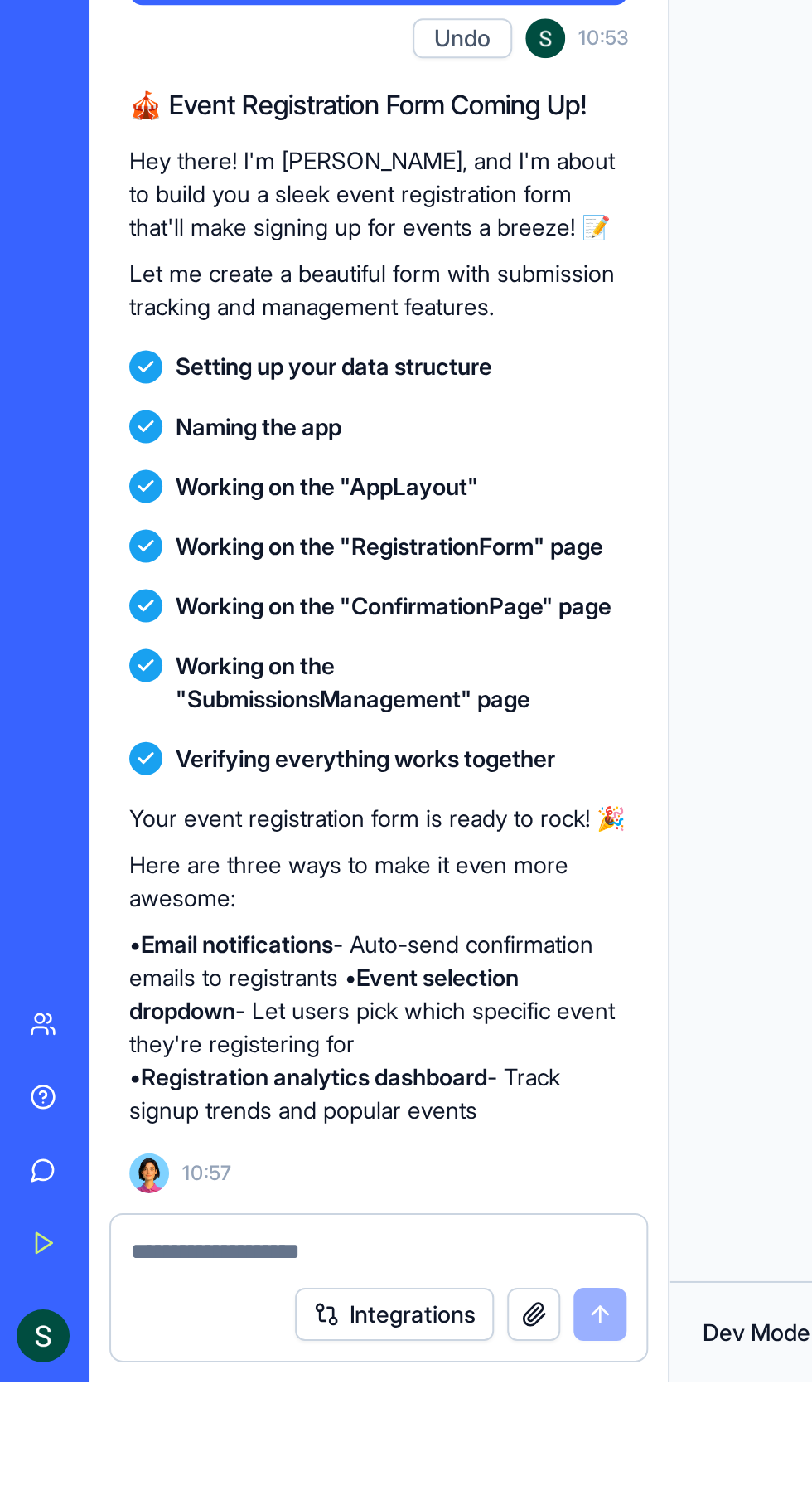
click at [207, 1461] on button "Integrations" at bounding box center [198, 1457] width 100 height 26
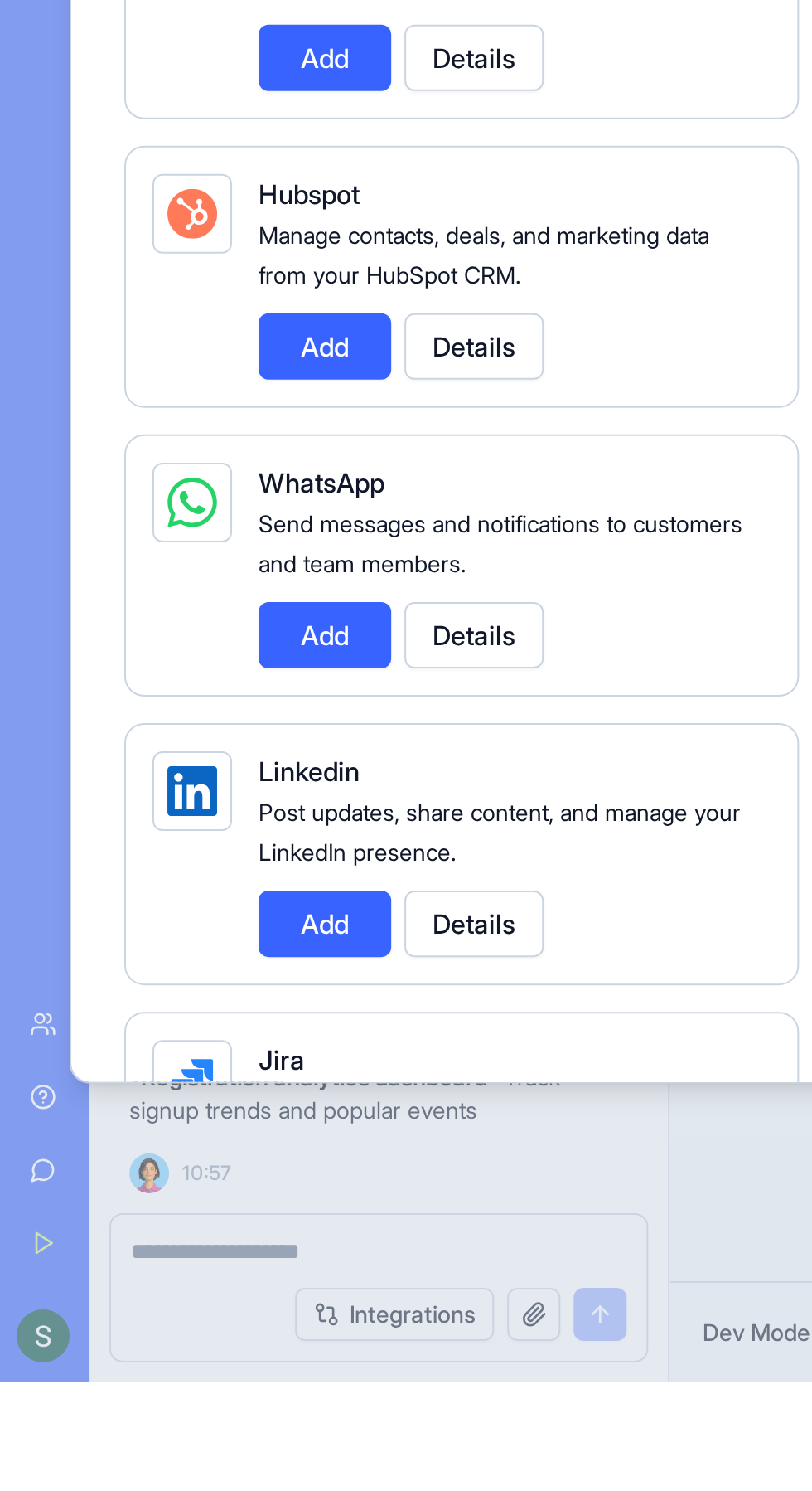
click at [272, 1490] on div at bounding box center [406, 745] width 812 height 1491
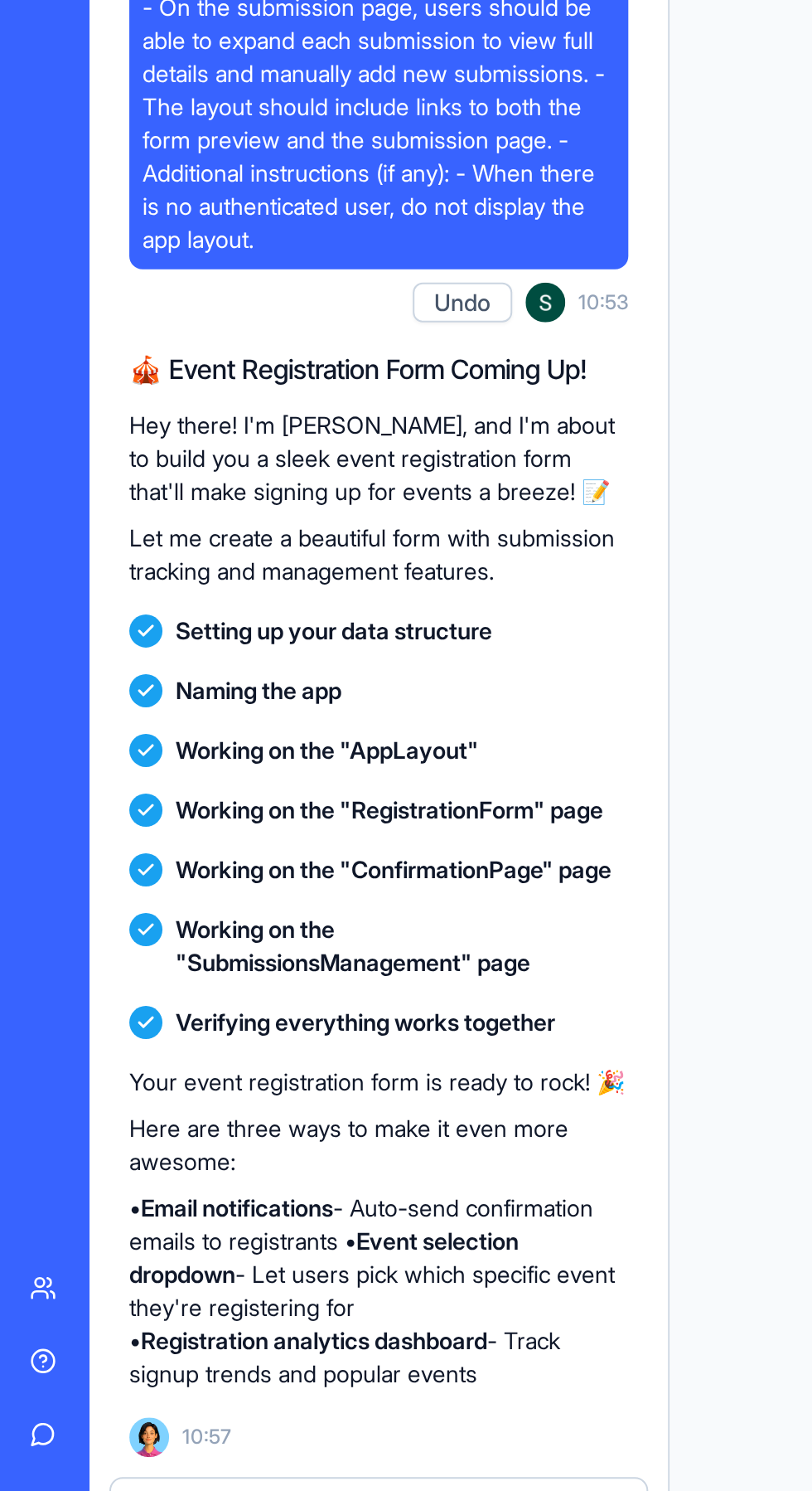
click at [204, 1467] on button "Integrations" at bounding box center [198, 1457] width 100 height 26
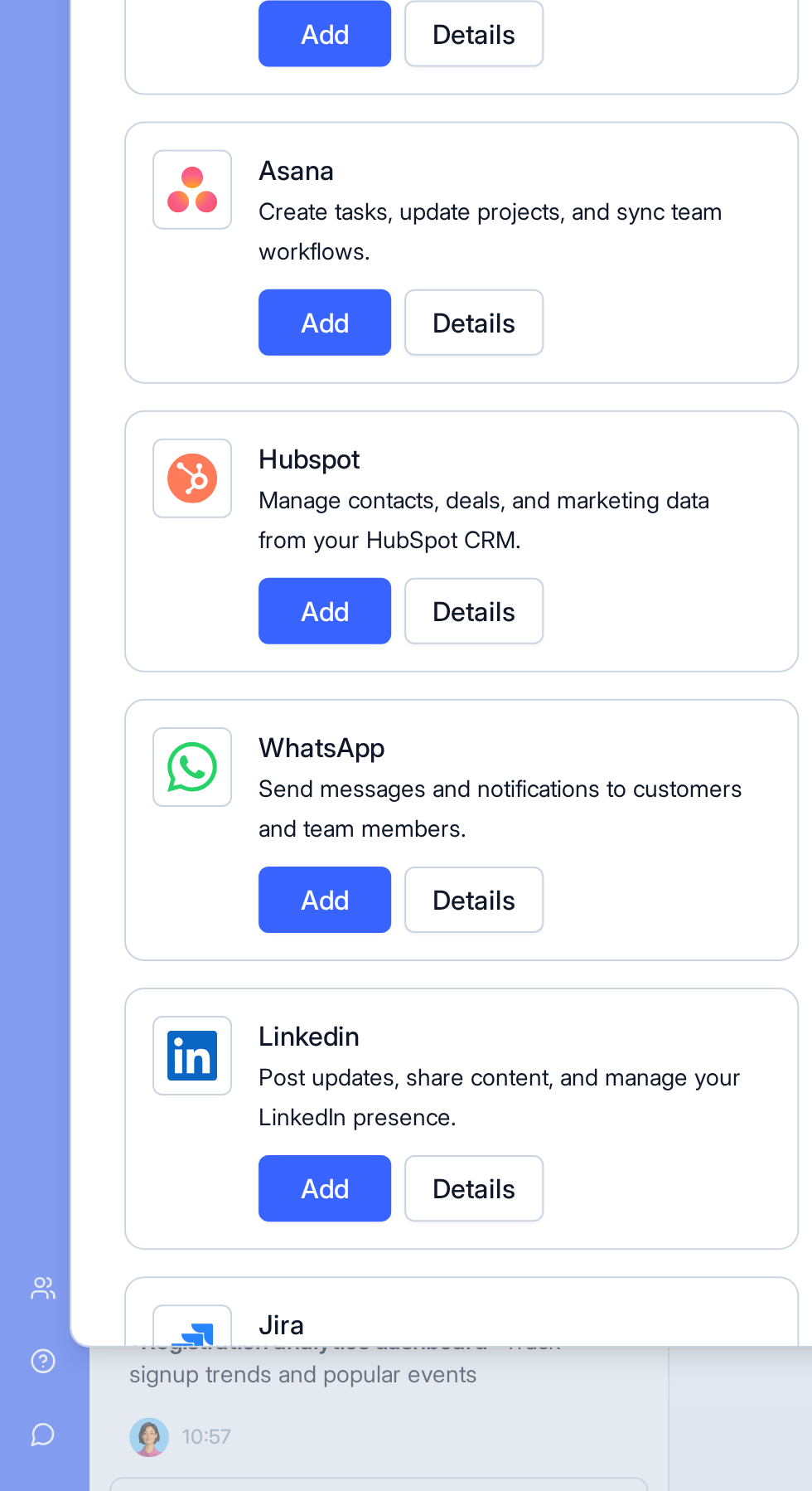
click at [153, 1114] on button "Add" at bounding box center [163, 1118] width 66 height 33
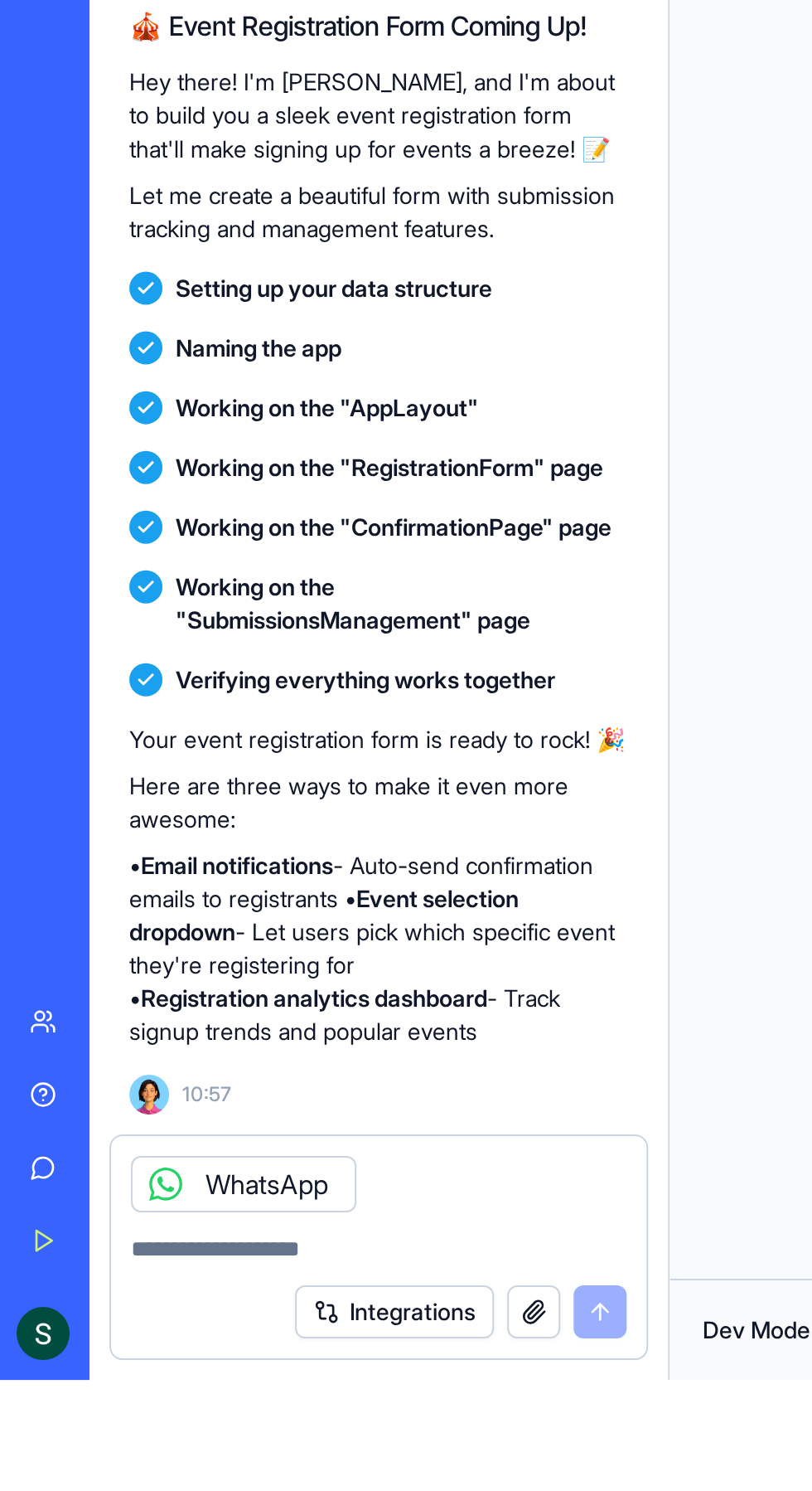
click at [152, 1398] on div "WhatsApp" at bounding box center [121, 1393] width 113 height 28
click at [152, 1404] on div "WhatsApp" at bounding box center [121, 1393] width 113 height 28
click at [126, 1380] on div "WhatsApp" at bounding box center [121, 1393] width 113 height 28
click at [82, 1394] on icon at bounding box center [83, 1393] width 7 height 7
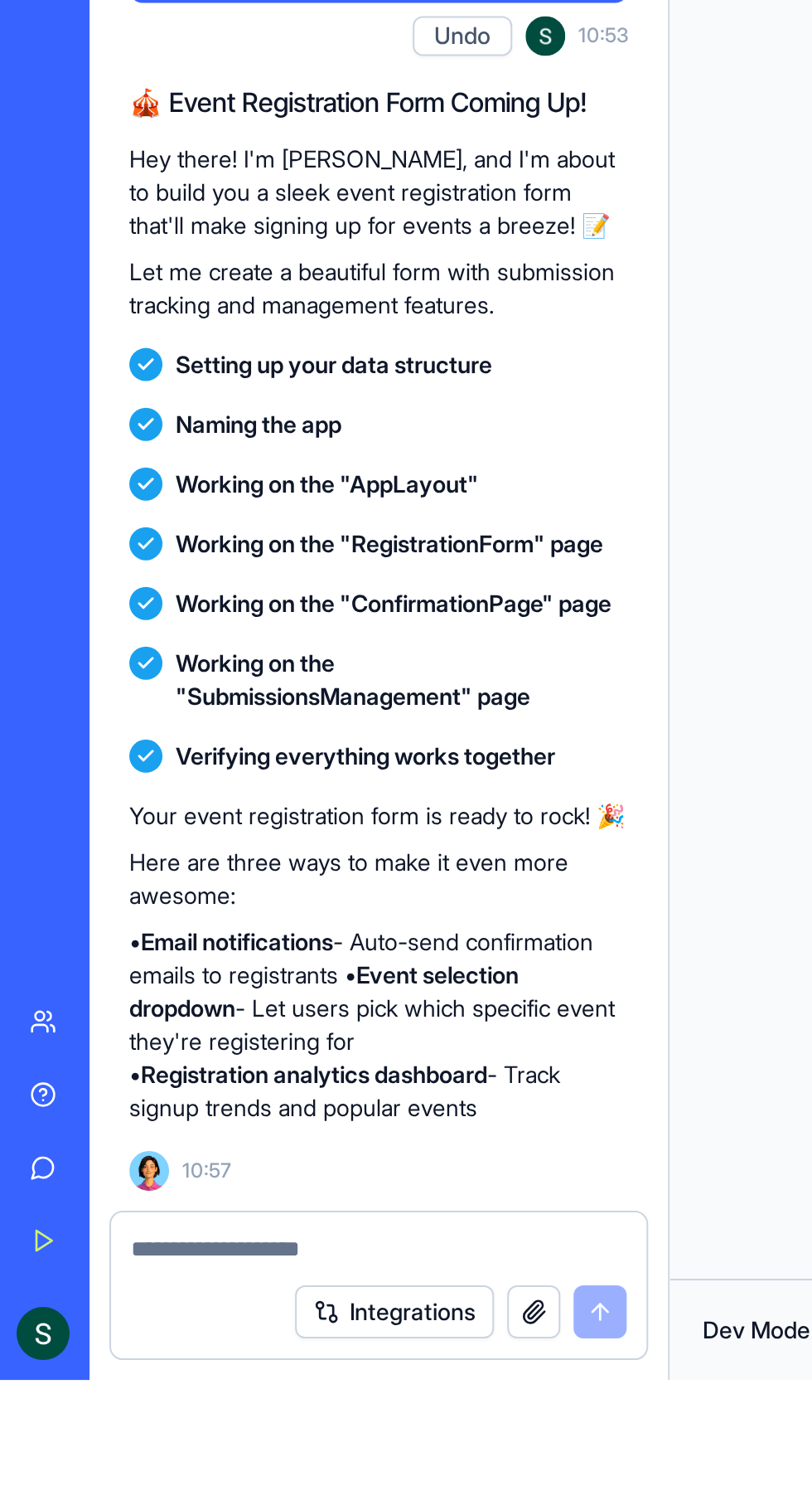
click at [24, 1310] on link "Team" at bounding box center [38, 1312] width 66 height 33
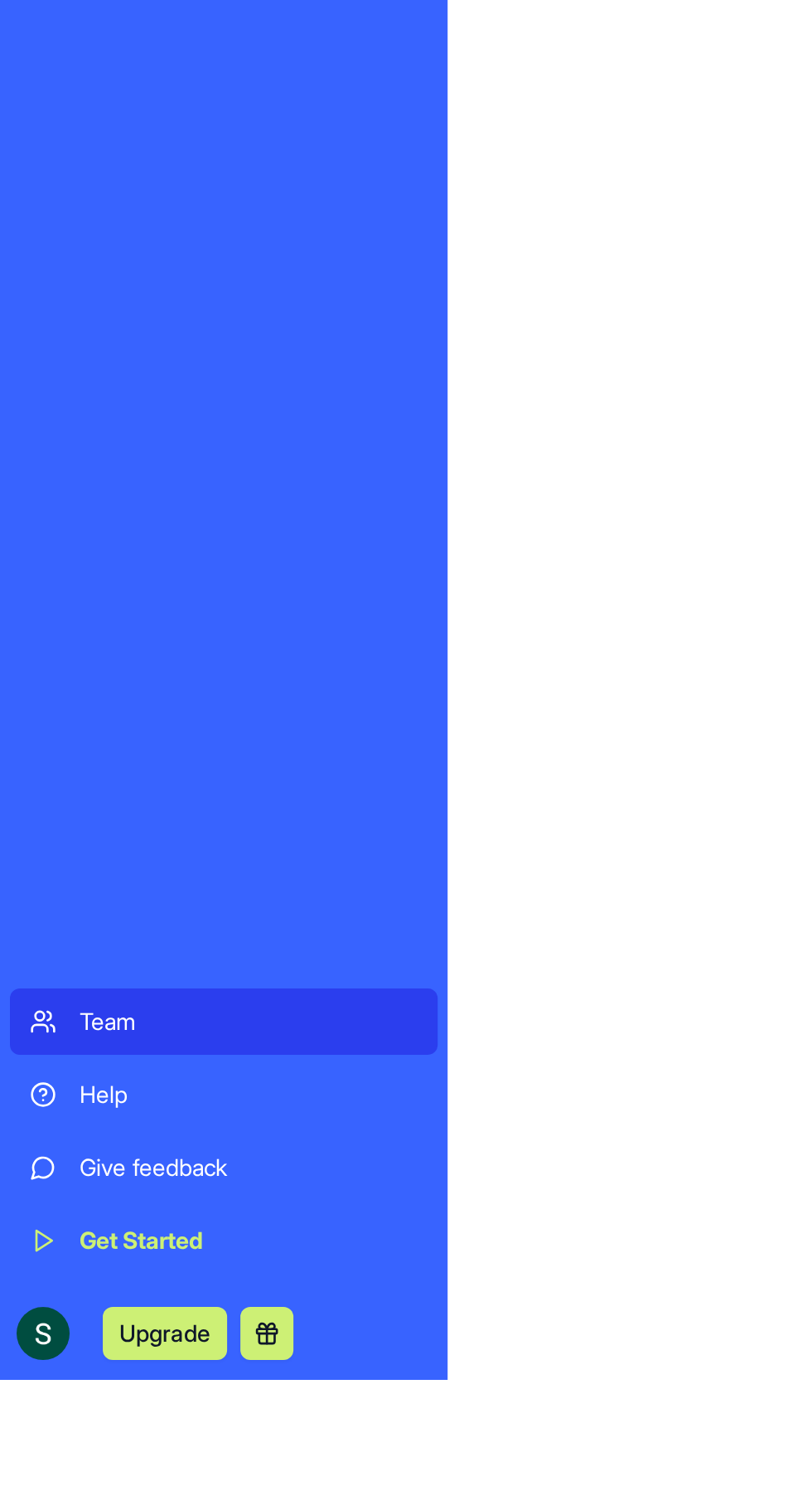
click at [62, 1426] on div "Get Started" at bounding box center [124, 1421] width 169 height 17
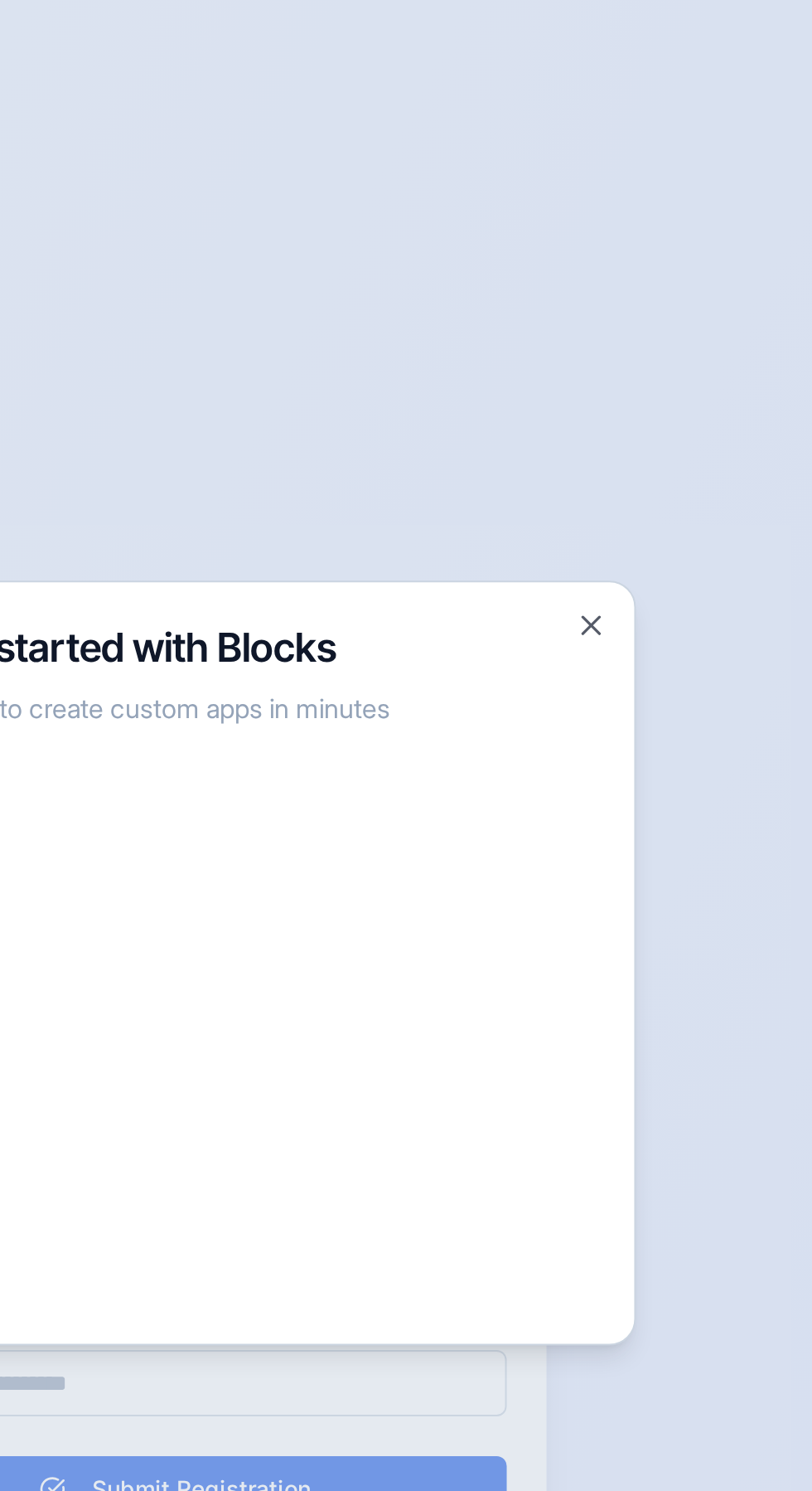
click at [632, 602] on h3 "Get started with Blocks" at bounding box center [406, 589] width 464 height 26
click at [656, 624] on div "Get started with Blocks Learn how to create custom apps in minutes Close" at bounding box center [406, 745] width 505 height 382
click at [642, 585] on button "Close" at bounding box center [636, 576] width 17 height 17
